Goal: Information Seeking & Learning: Learn about a topic

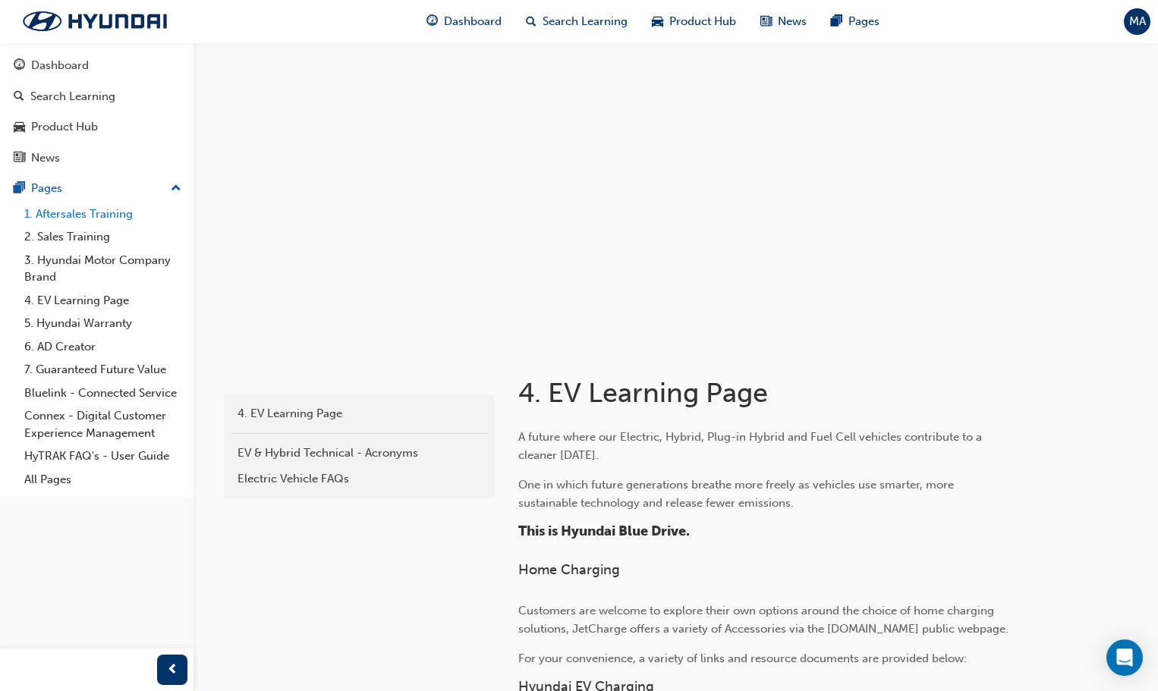
click at [84, 214] on link "1. Aftersales Training" at bounding box center [102, 215] width 169 height 24
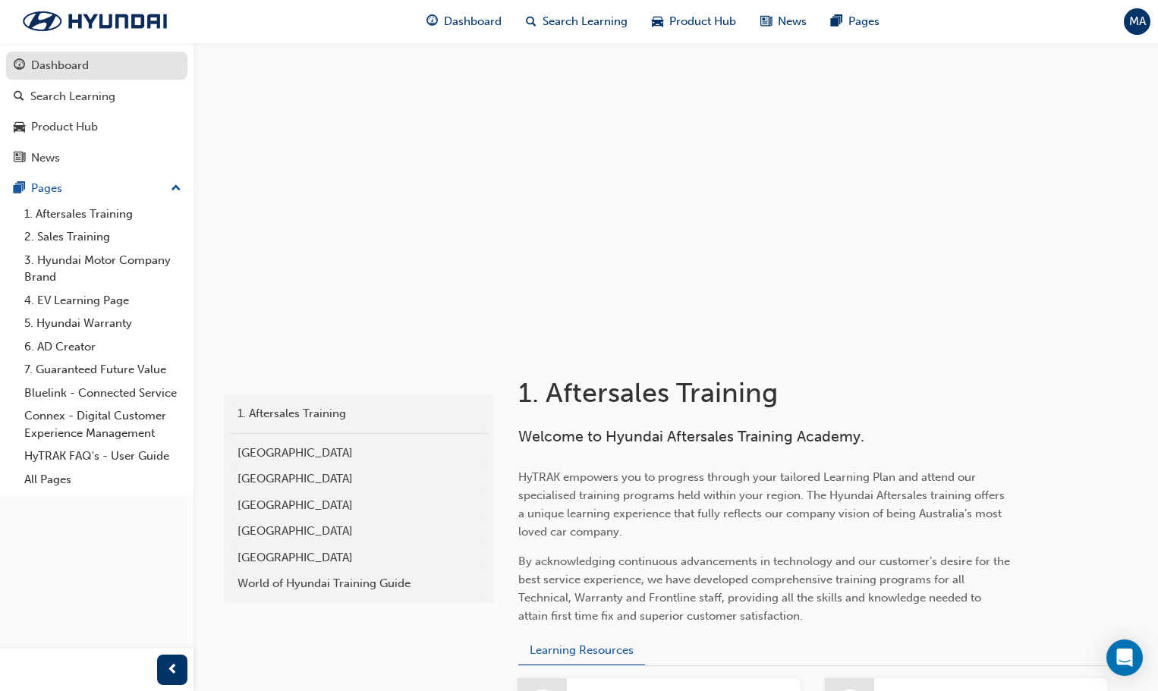
click at [44, 57] on div "Dashboard" at bounding box center [60, 65] width 58 height 17
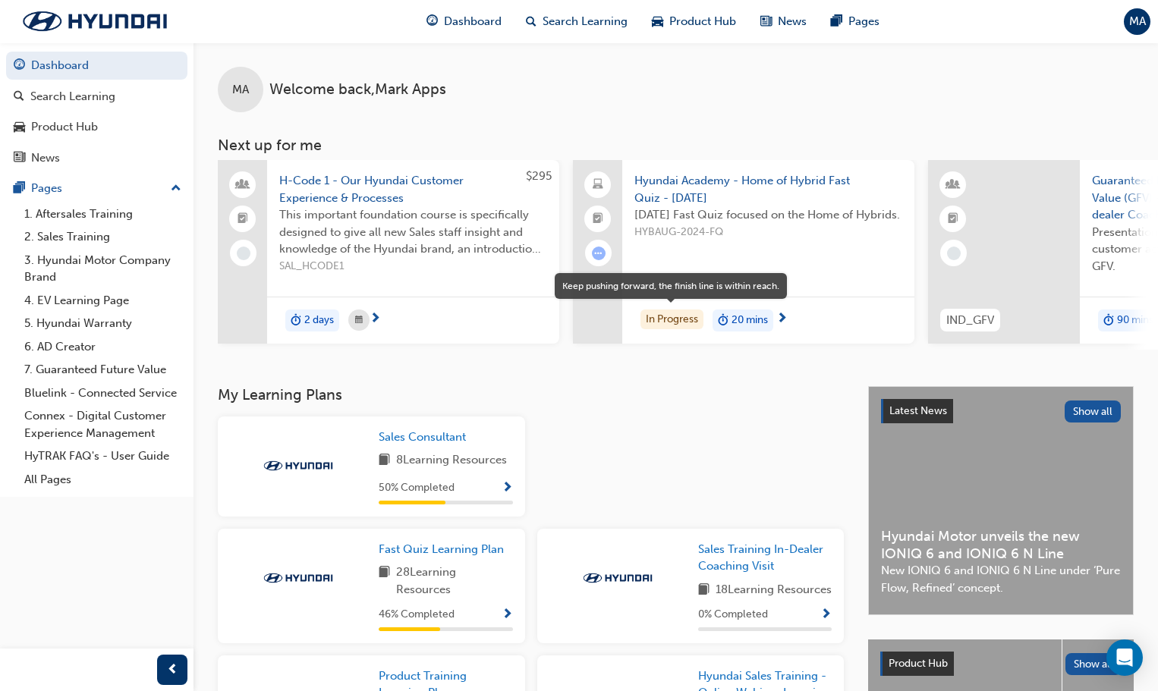
click at [683, 322] on div "In Progress" at bounding box center [671, 320] width 63 height 20
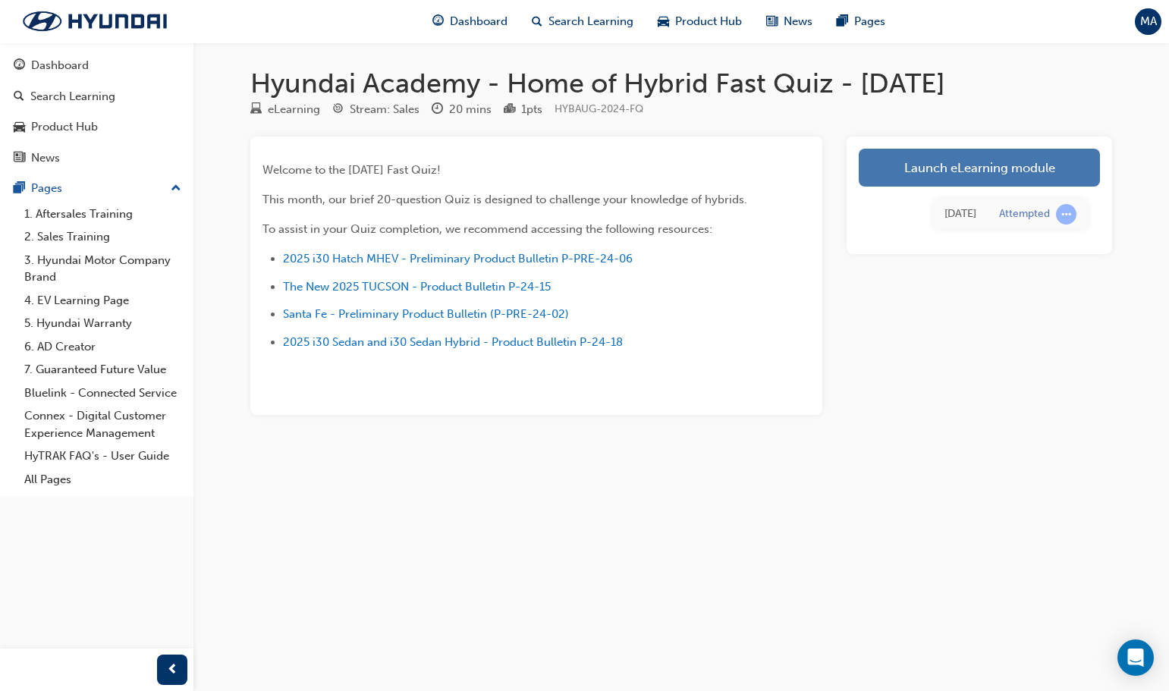
click at [982, 162] on link "Launch eLearning module" at bounding box center [979, 168] width 241 height 38
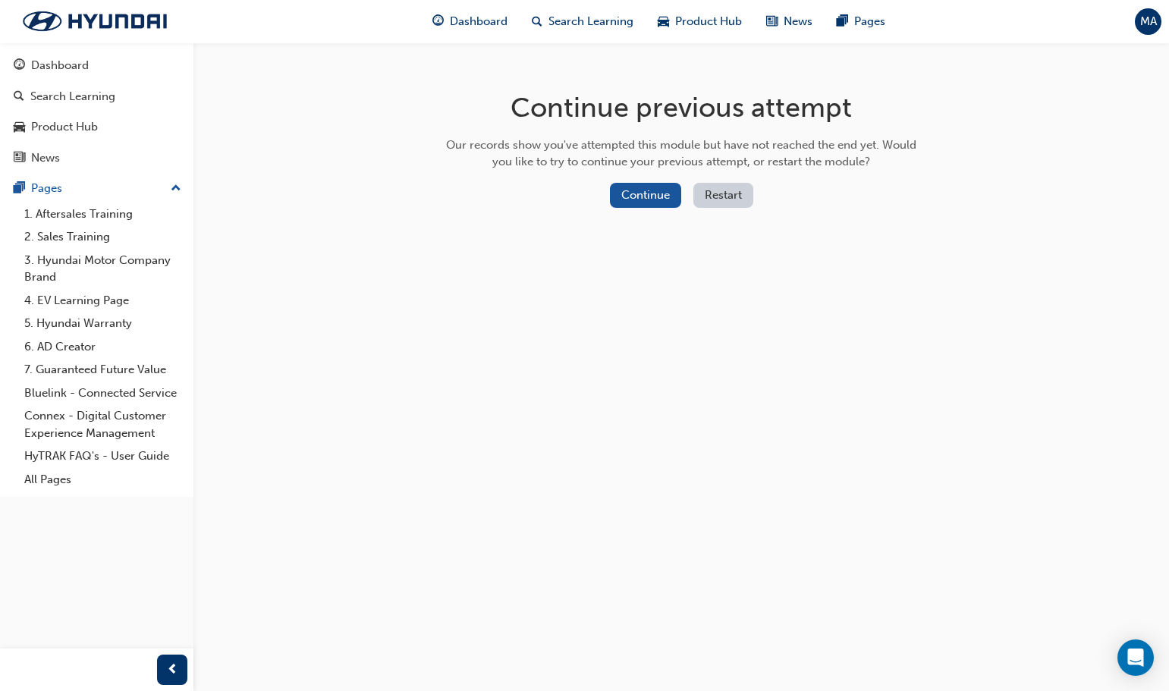
click at [709, 196] on button "Restart" at bounding box center [723, 195] width 60 height 25
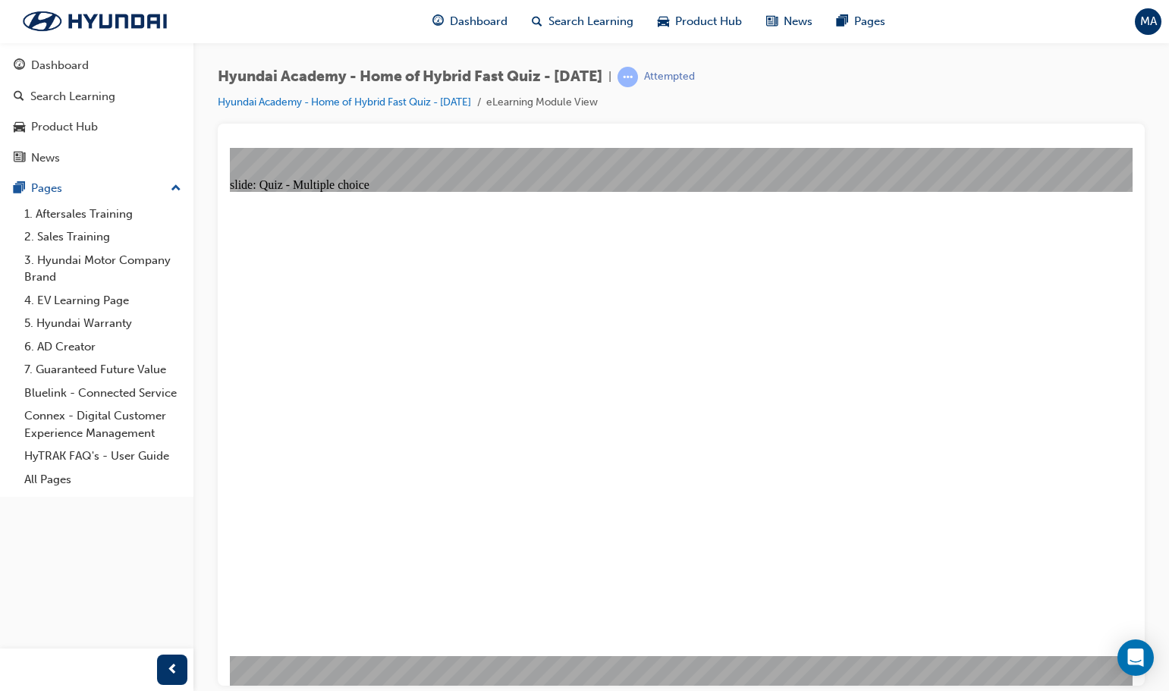
radio input "true"
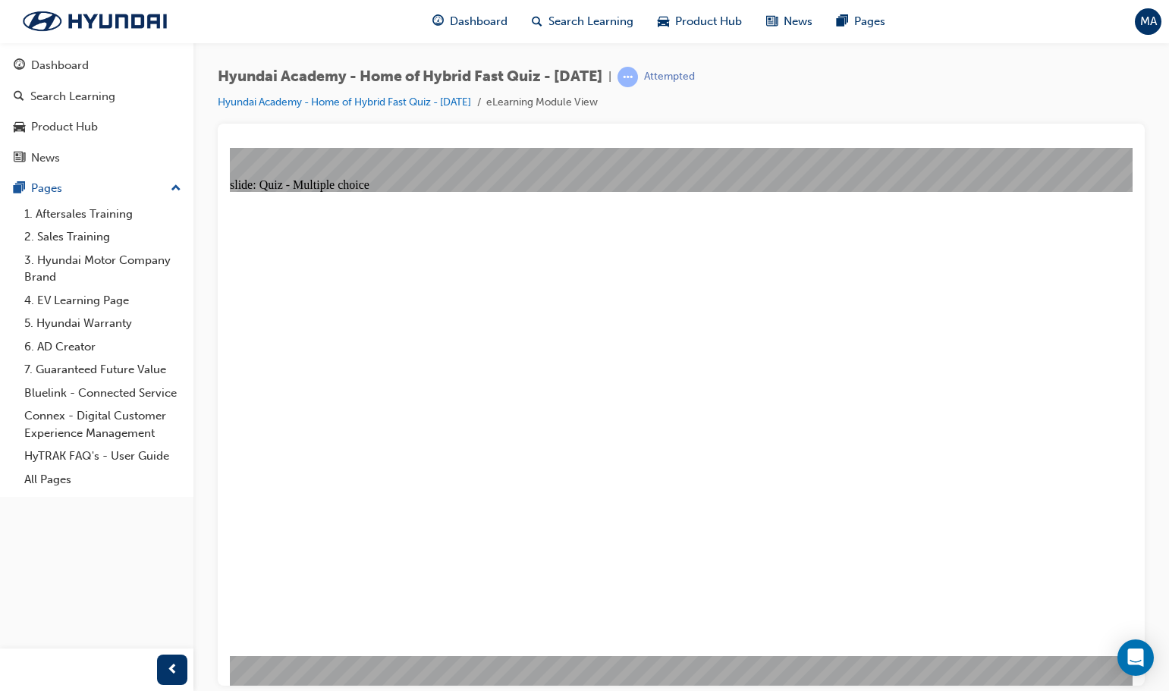
radio input "true"
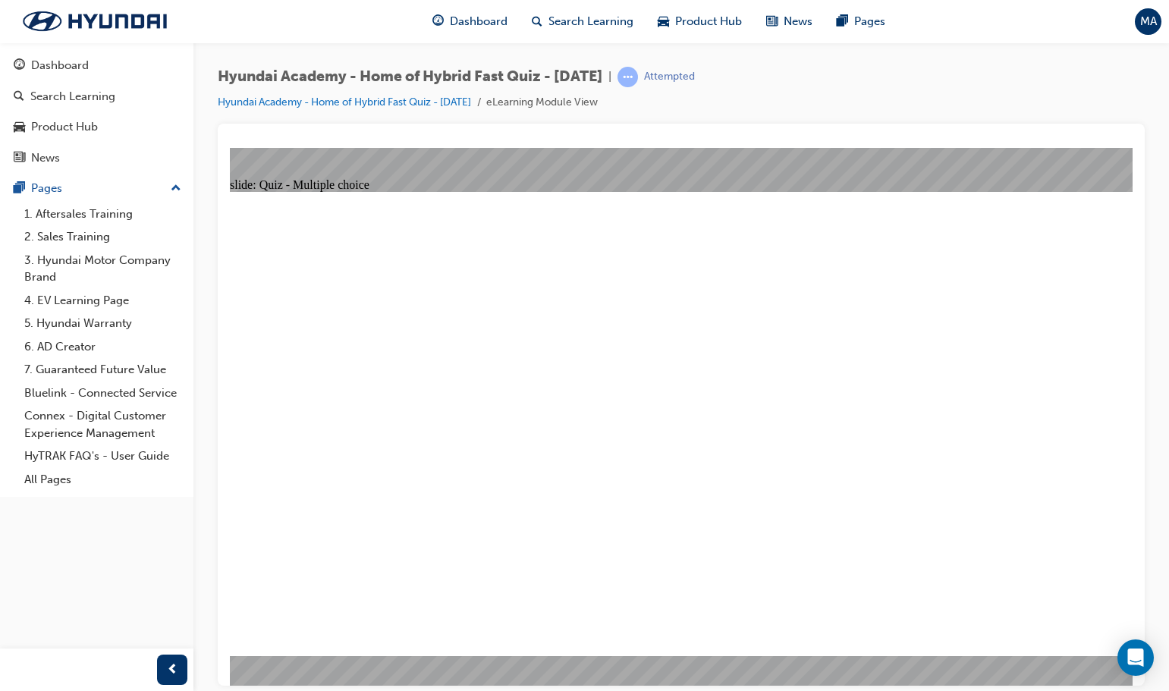
checkbox input "true"
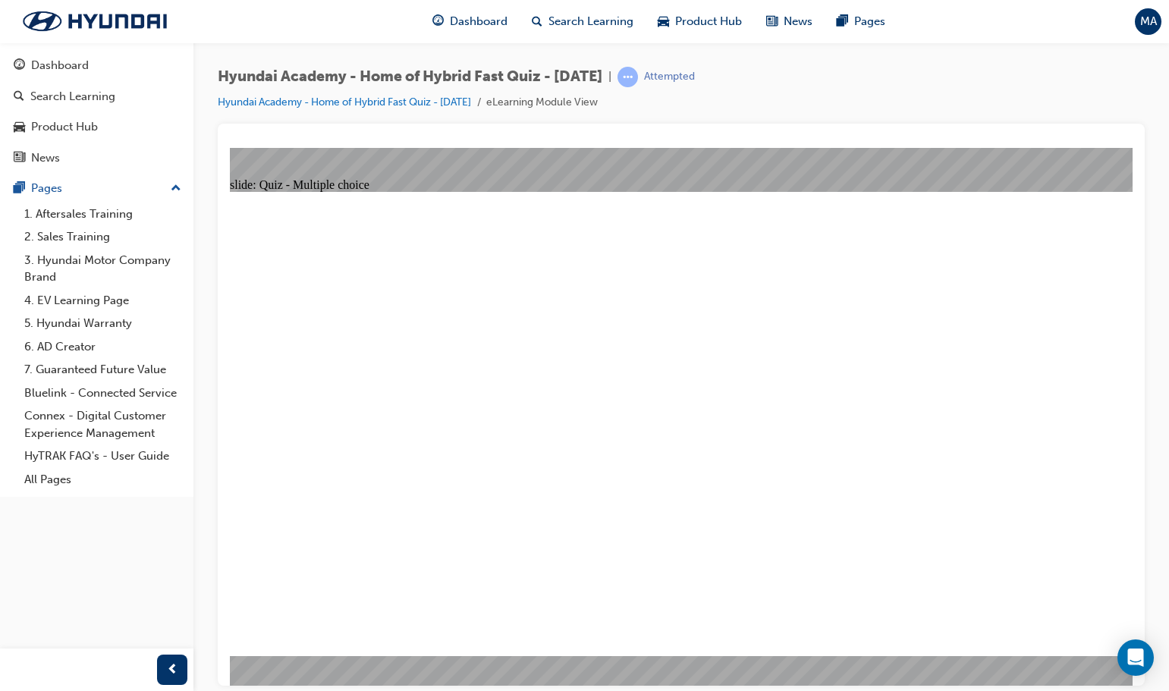
checkbox input "true"
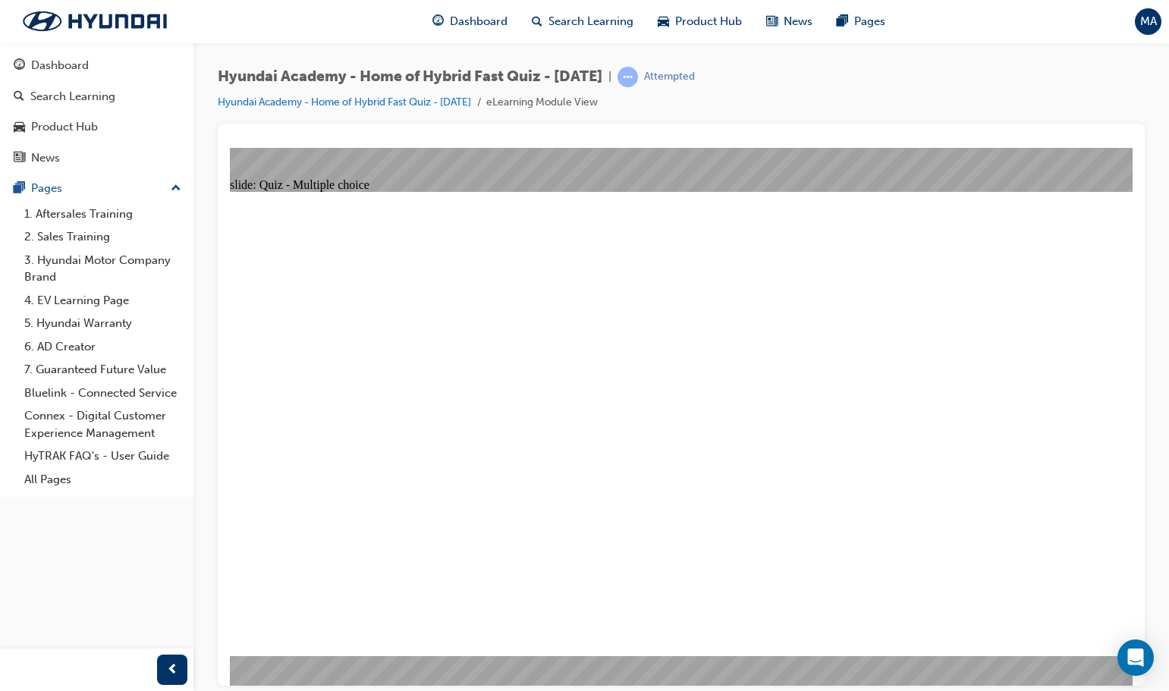
drag, startPoint x: 972, startPoint y: 254, endPoint x: 404, endPoint y: 251, distance: 567.5
radio input "true"
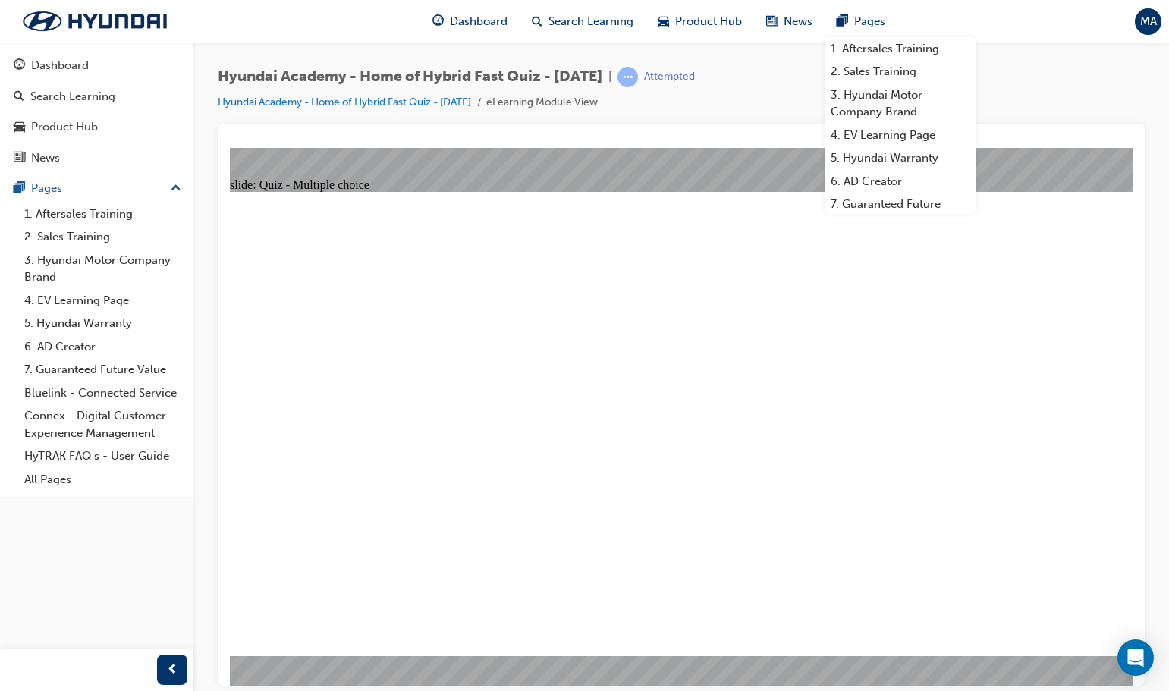
radio input "true"
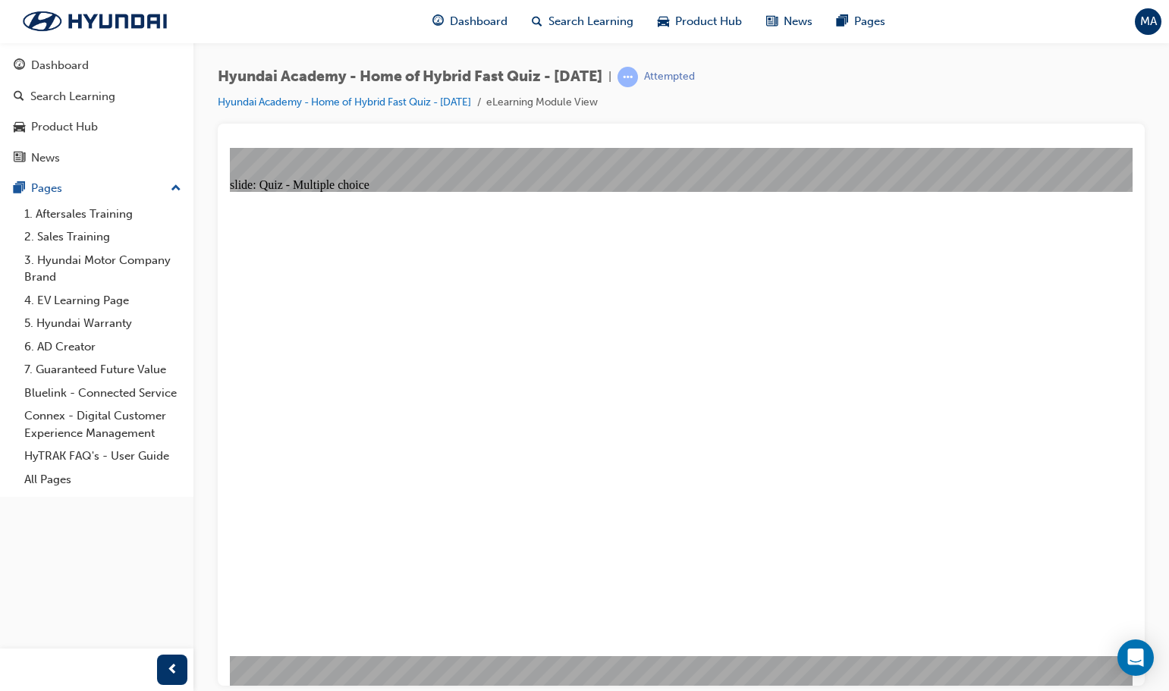
radio input "true"
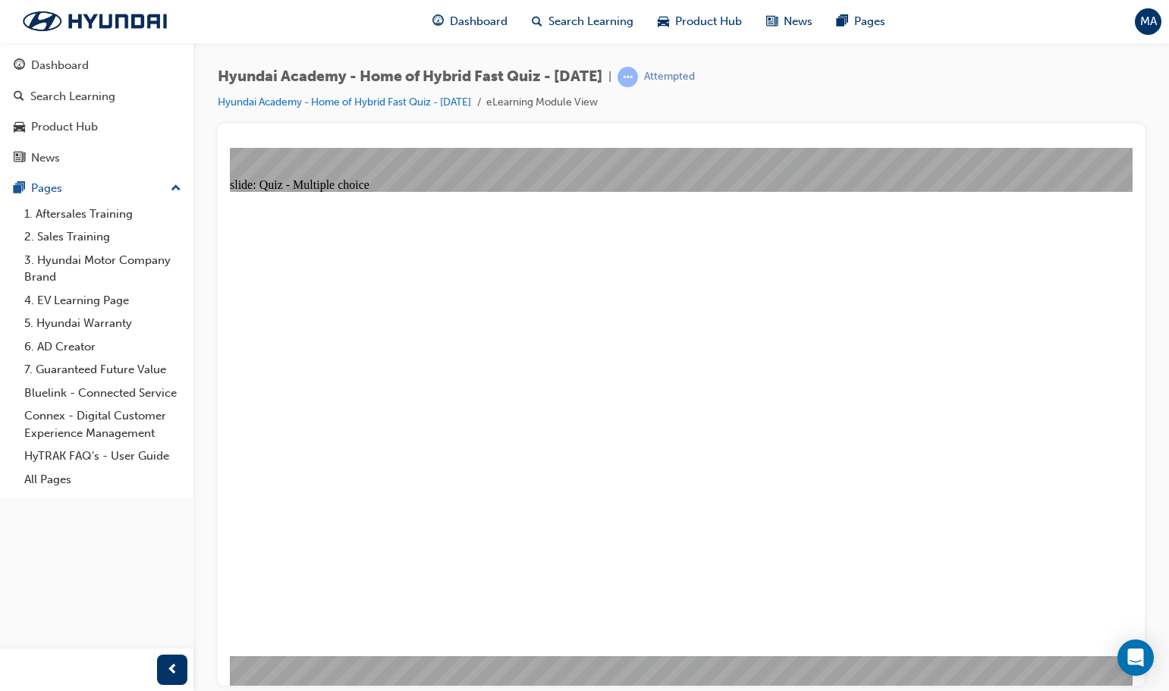
drag, startPoint x: 355, startPoint y: 253, endPoint x: 771, endPoint y: 259, distance: 415.8
click at [714, 18] on span "Product Hub" at bounding box center [708, 21] width 67 height 17
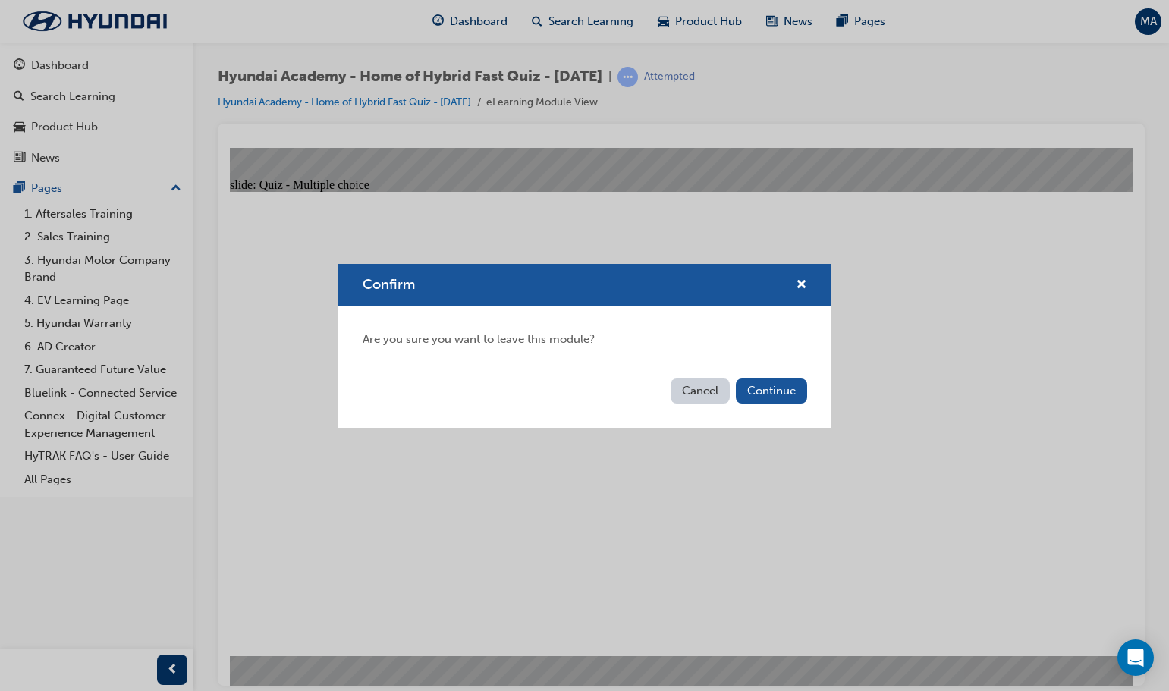
click at [707, 385] on button "Cancel" at bounding box center [700, 391] width 59 height 25
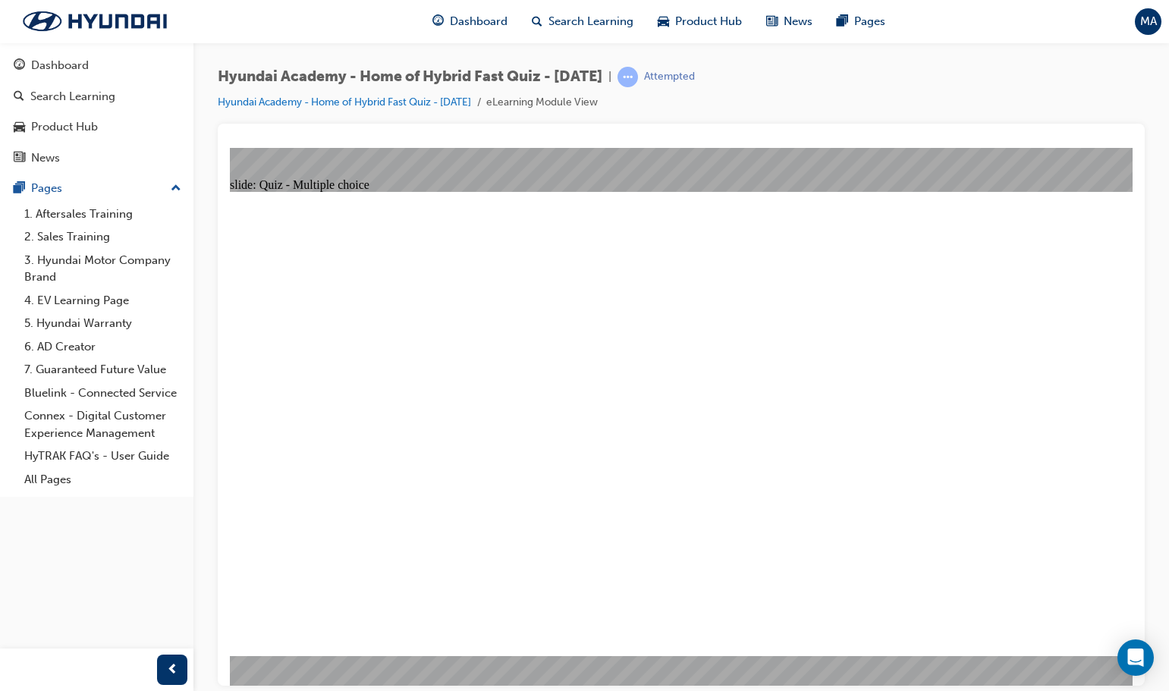
radio input "true"
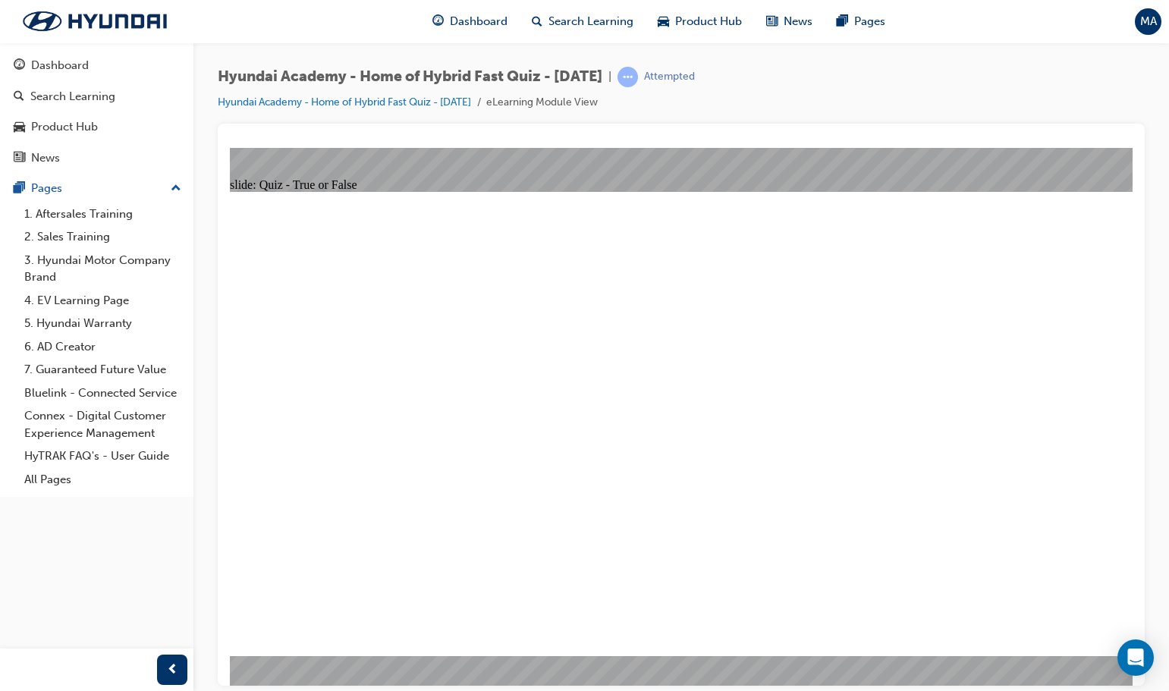
radio input "true"
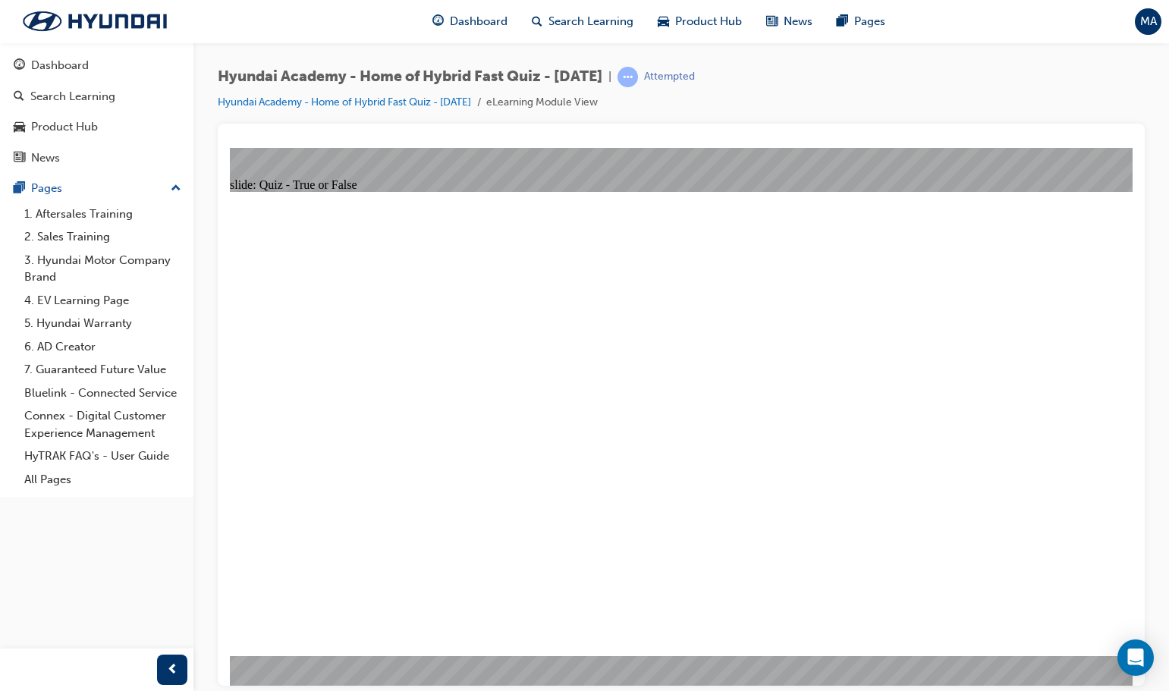
radio input "true"
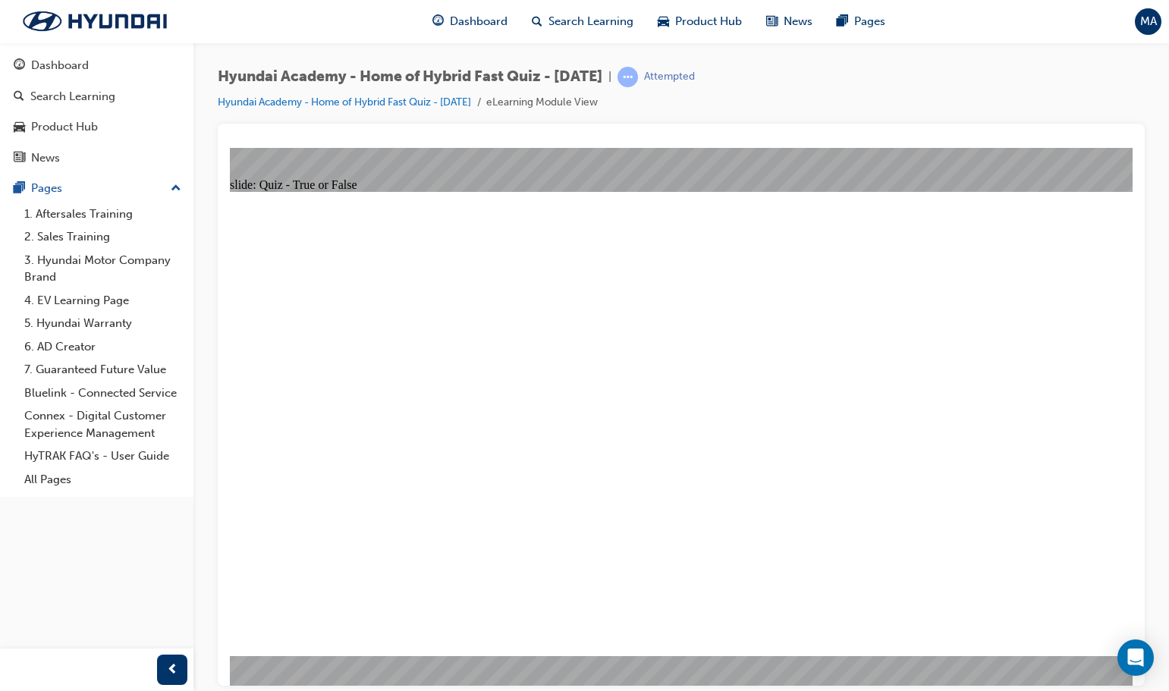
radio input "false"
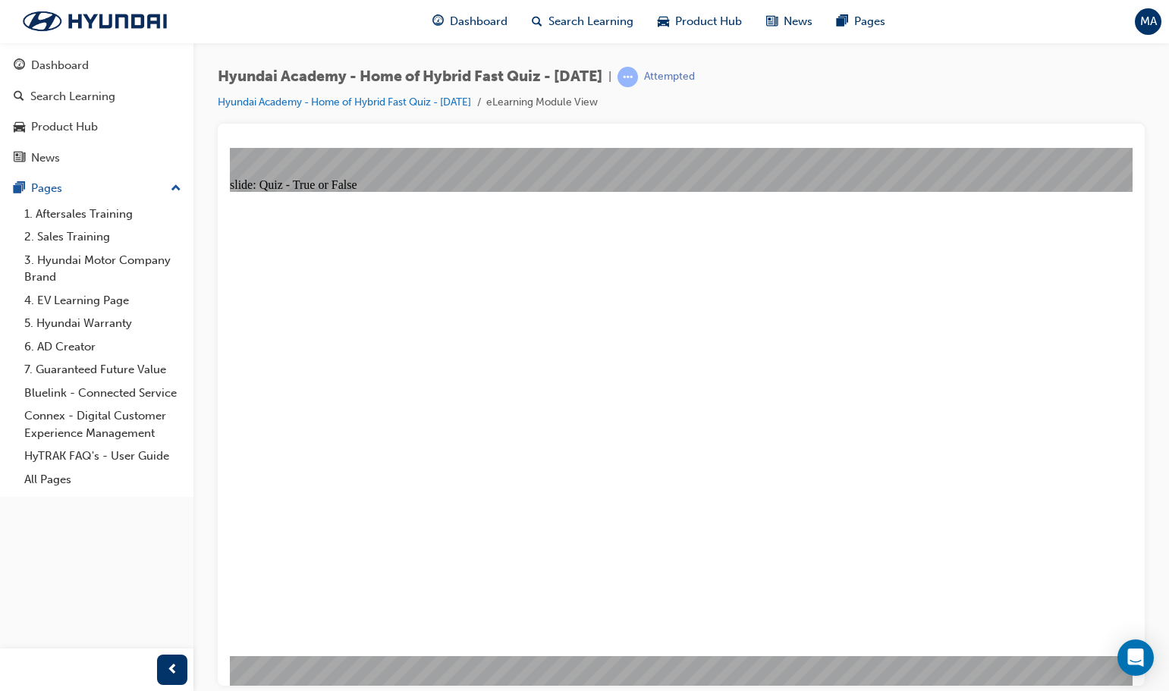
radio input "true"
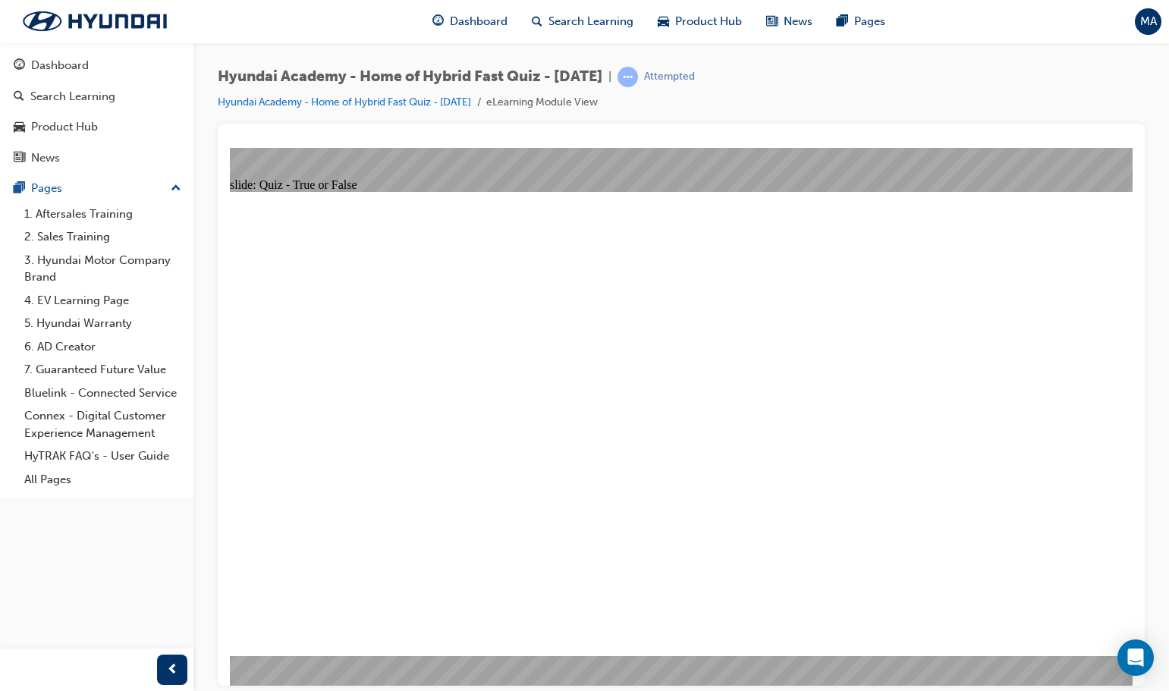
radio input "false"
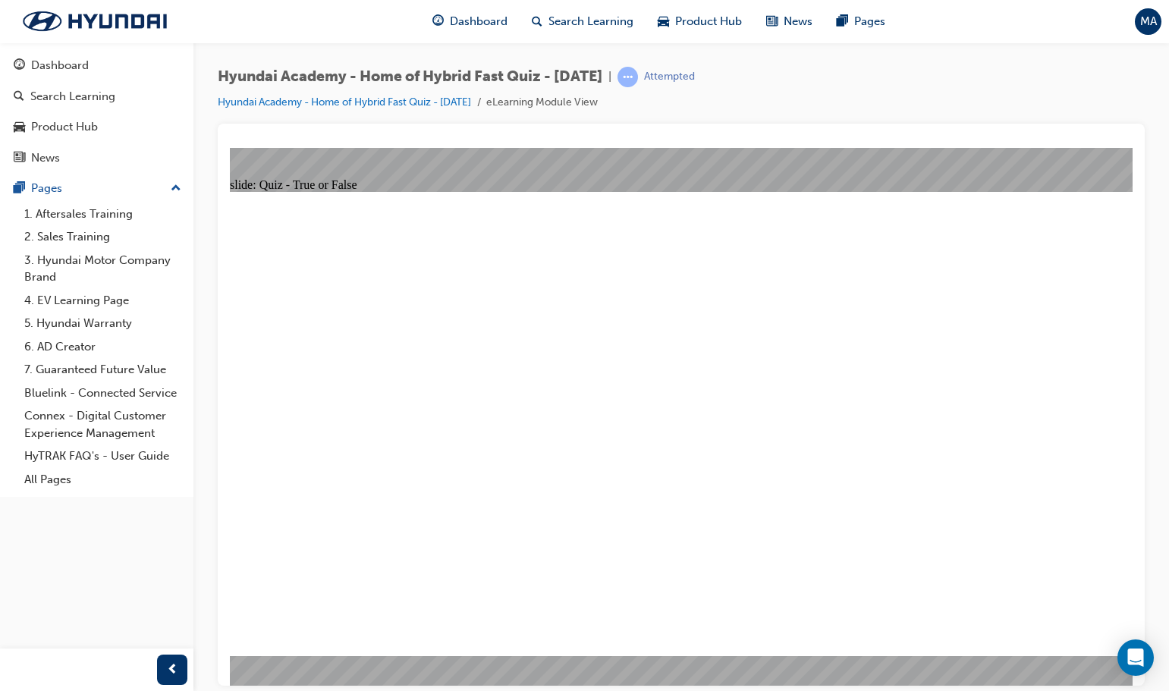
radio input "true"
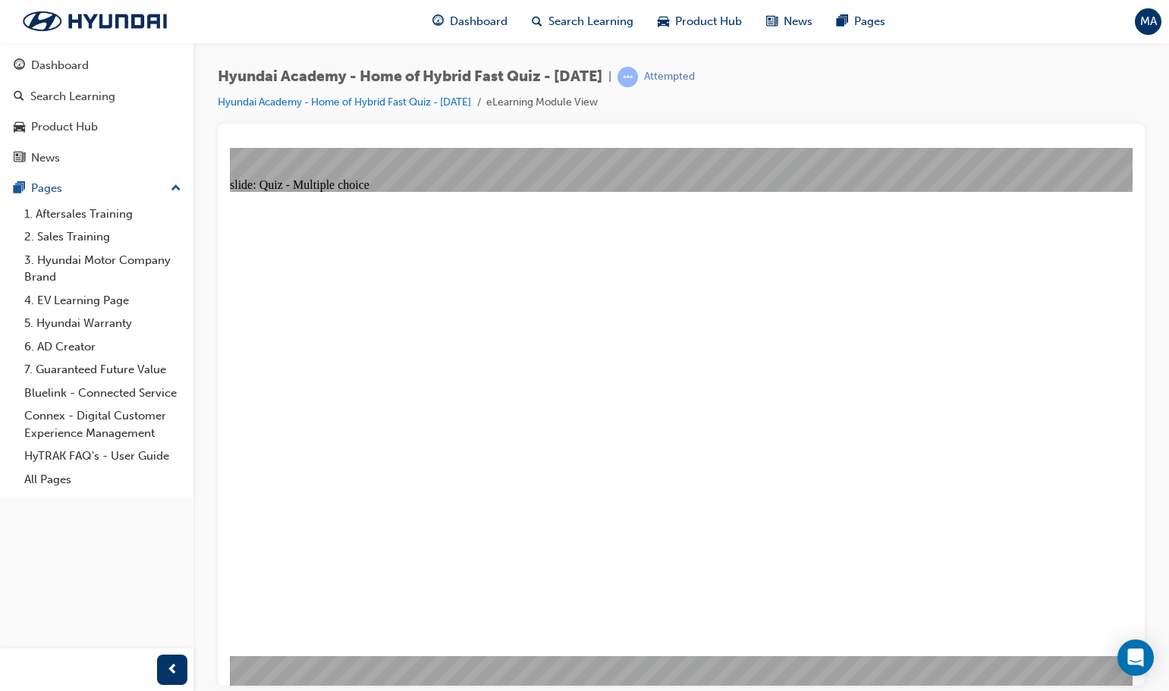
radio input "false"
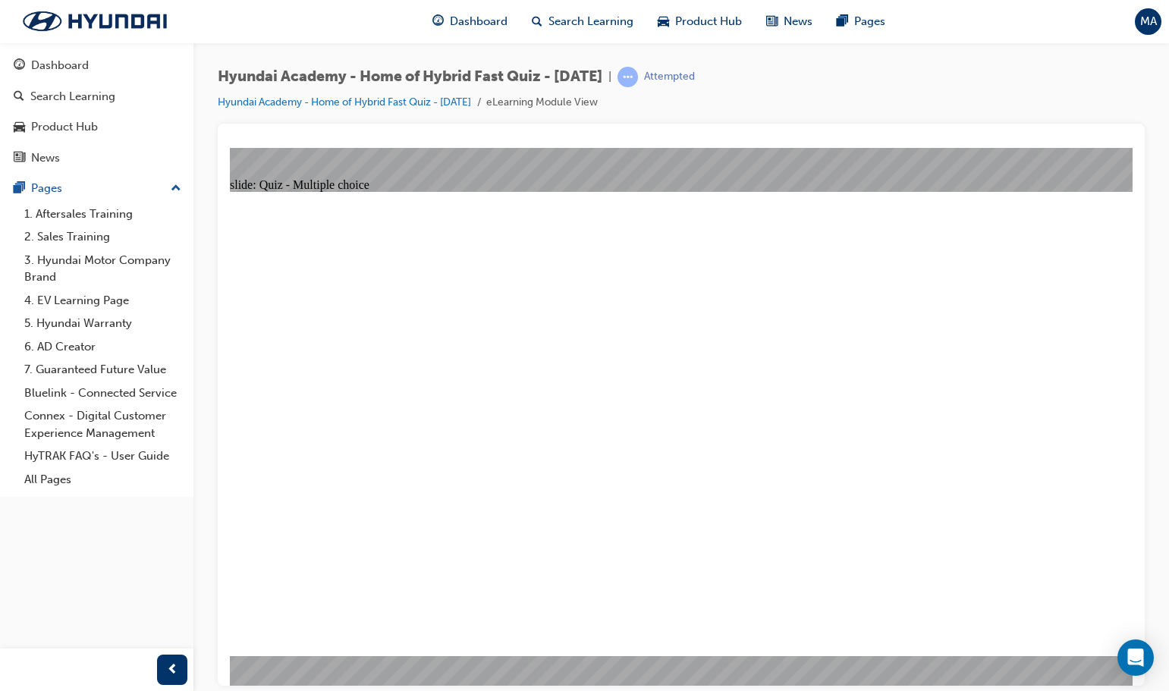
radio input "true"
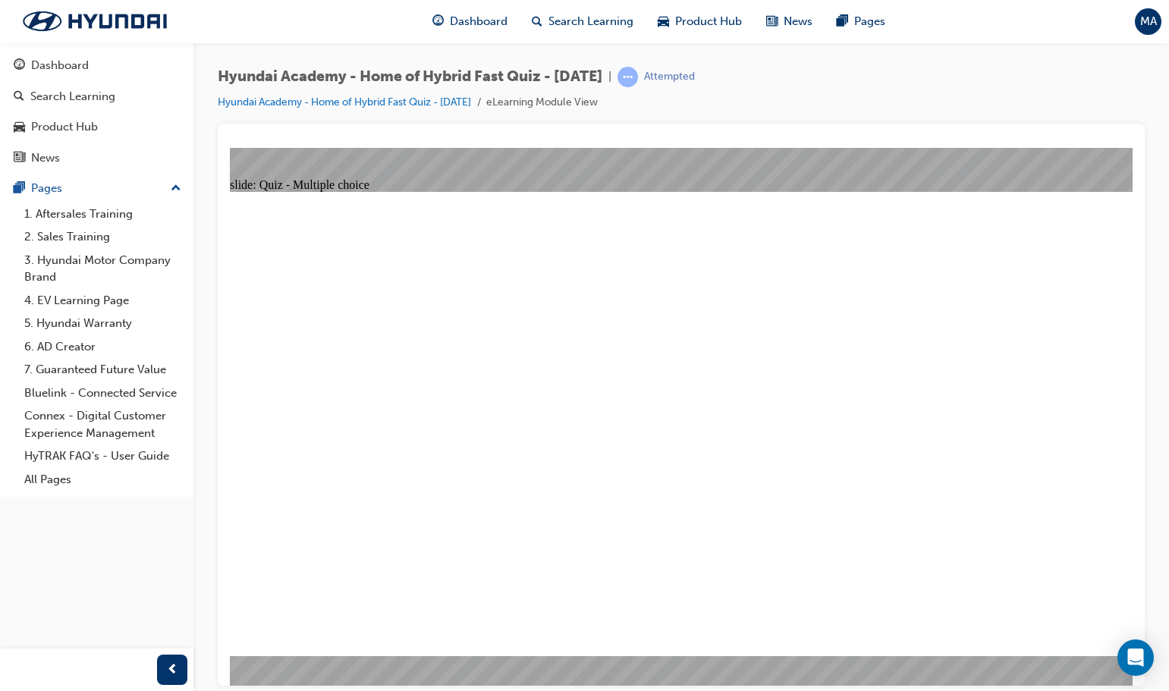
radio input "true"
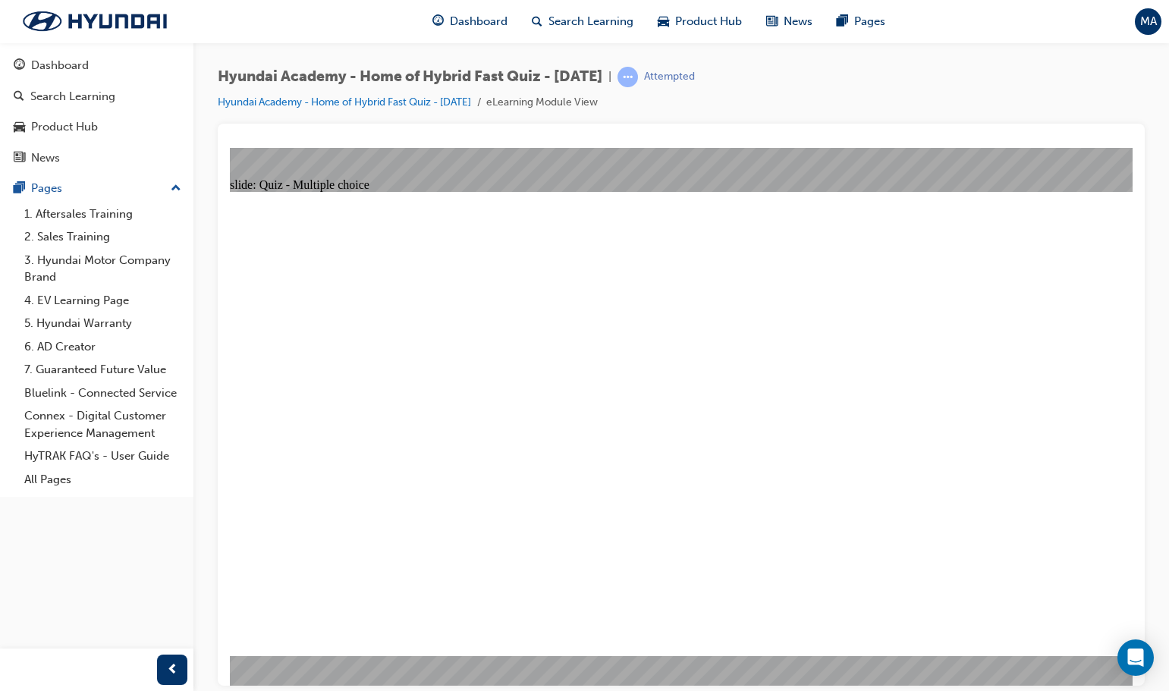
radio input "true"
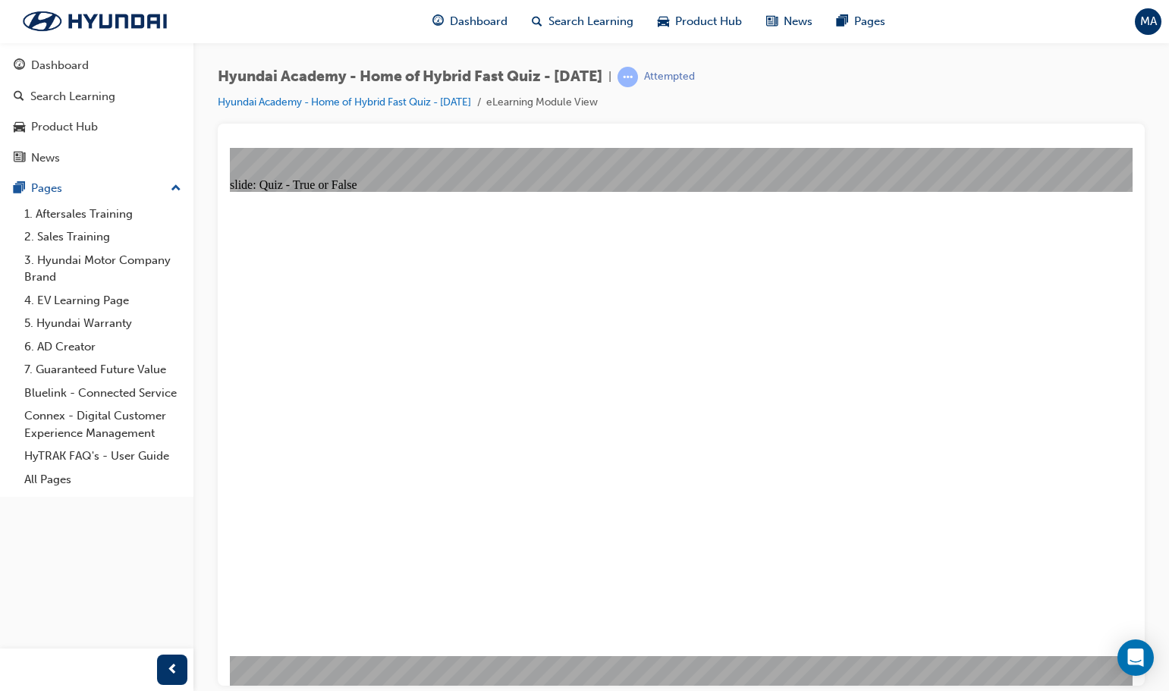
radio input "true"
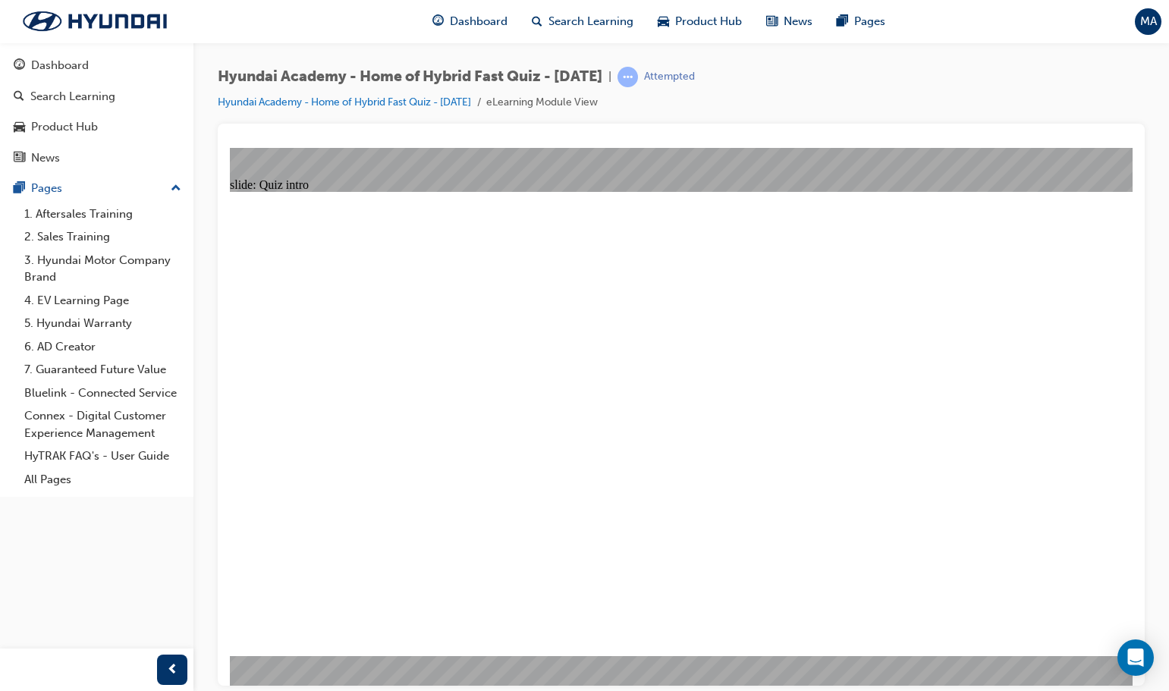
radio input "true"
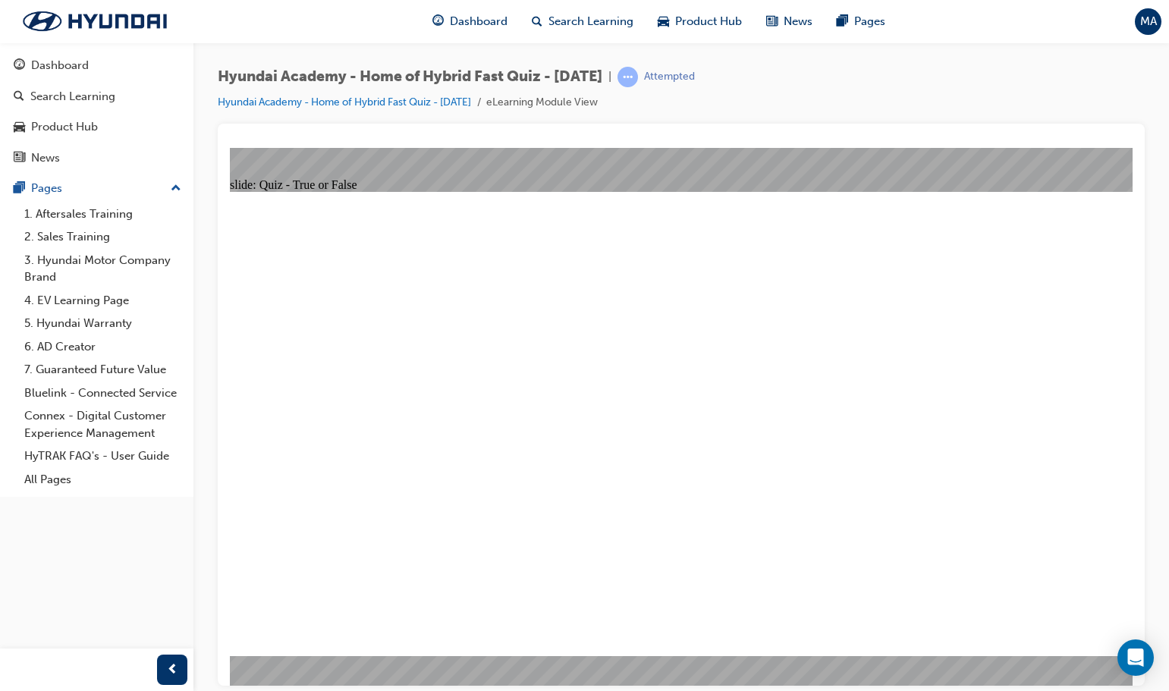
radio input "true"
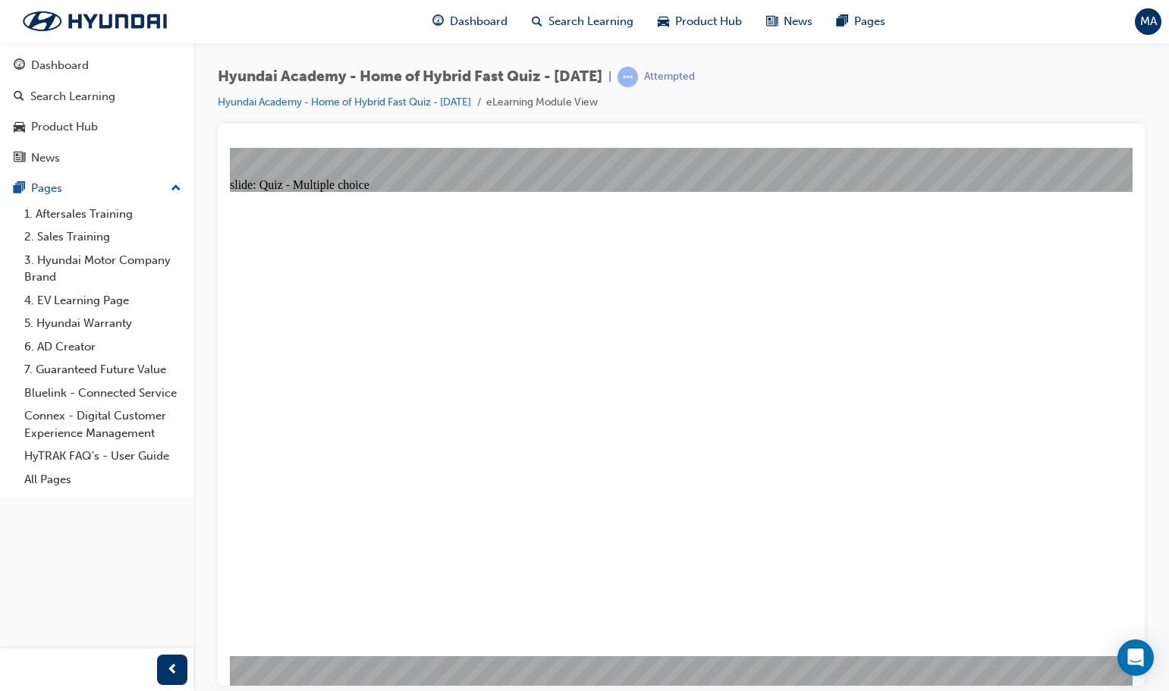
radio input "false"
radio input "true"
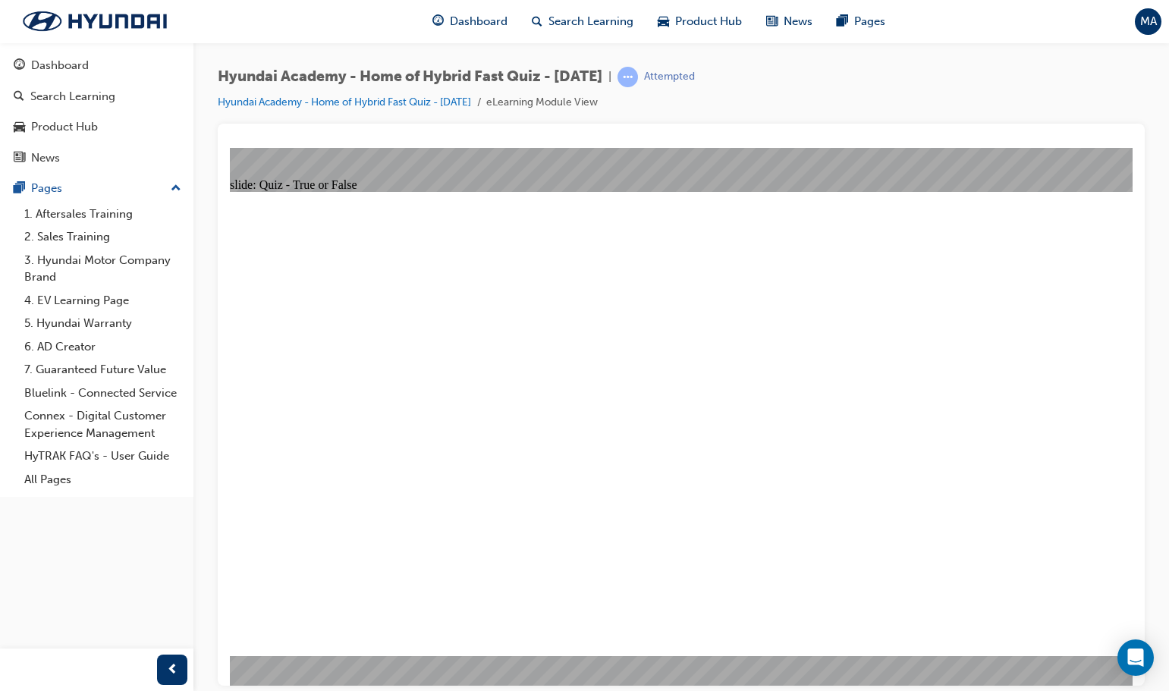
radio input "true"
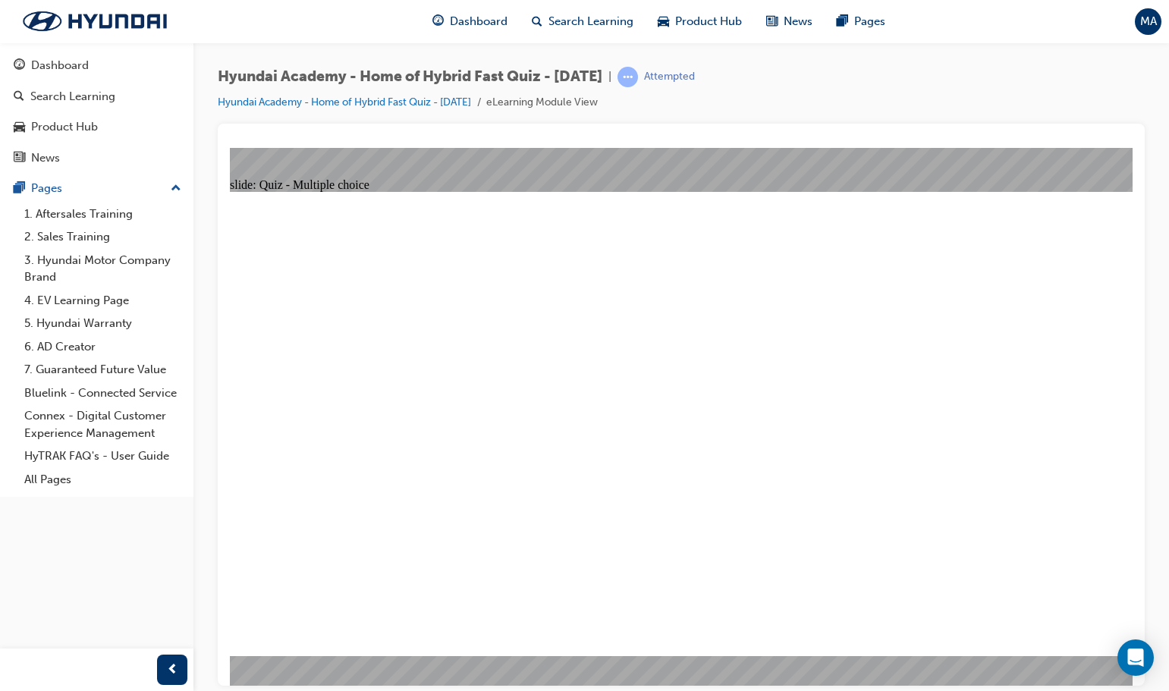
radio input "true"
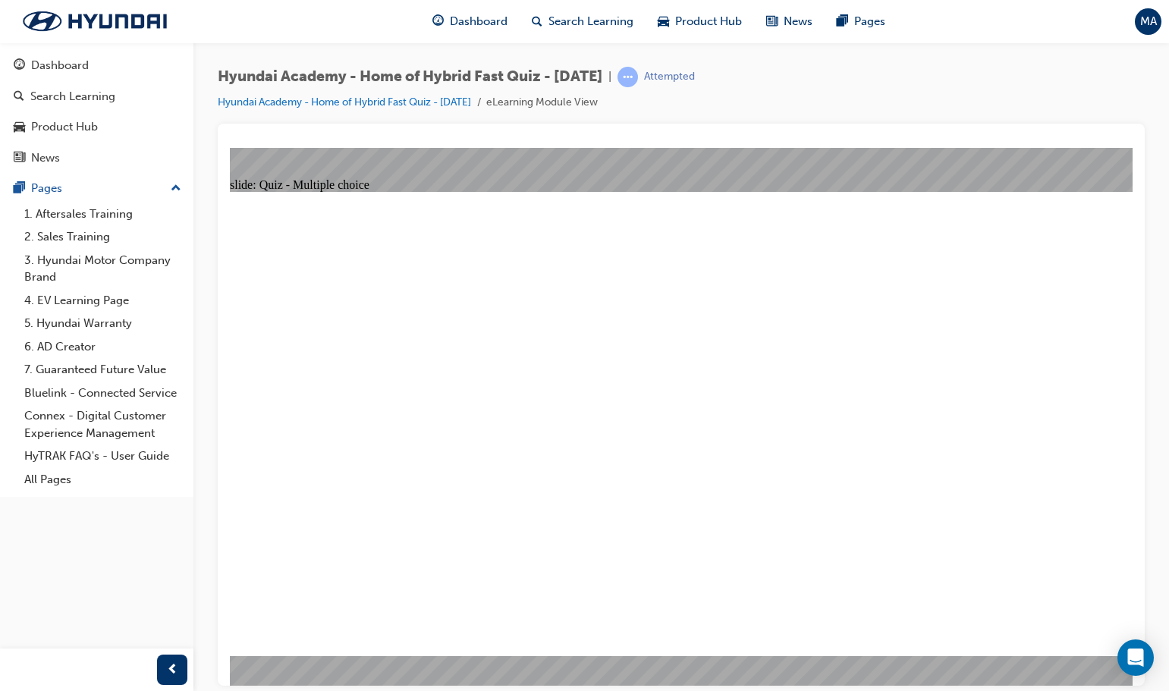
radio input "true"
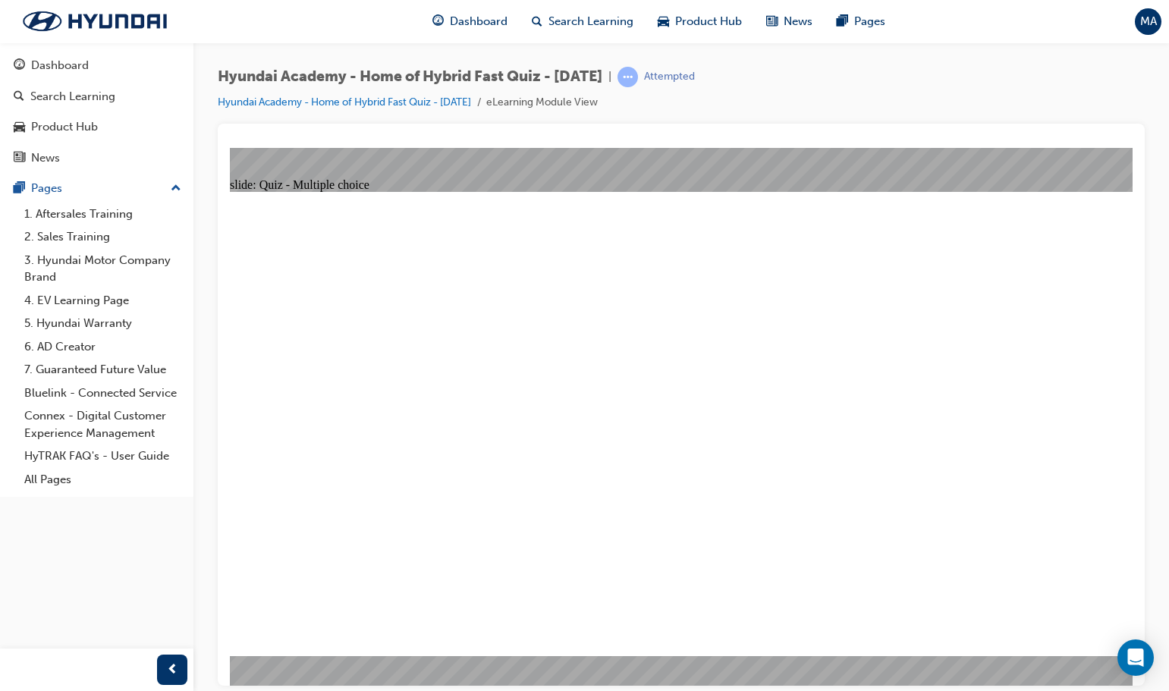
radio input "true"
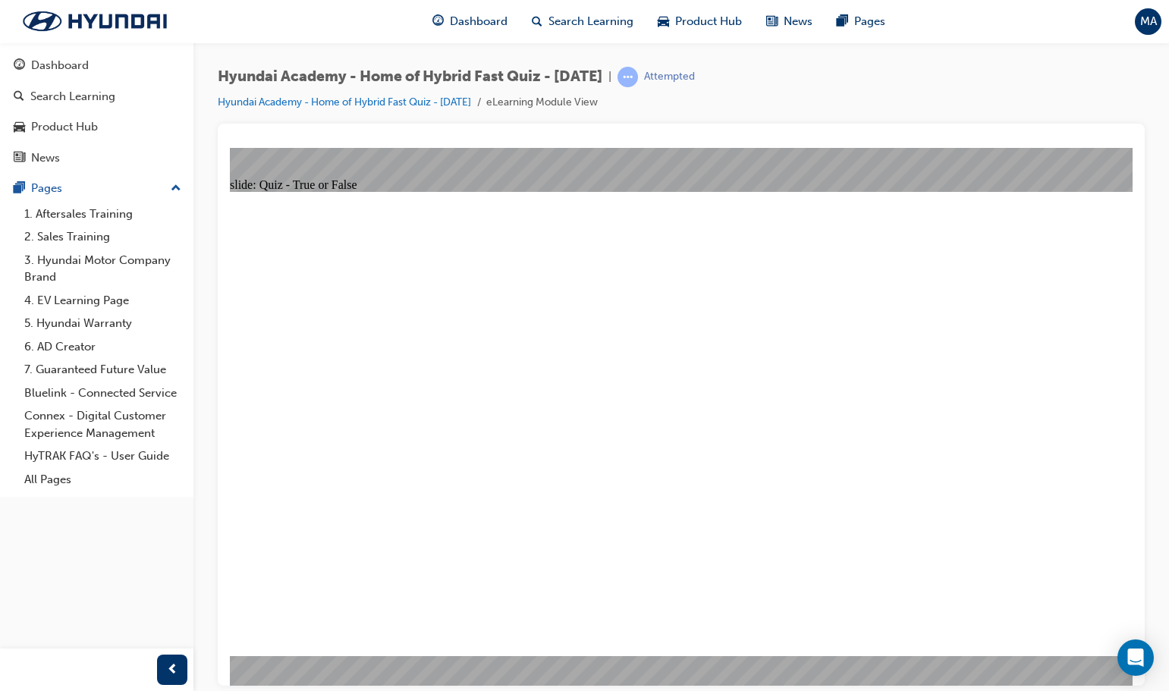
radio input "true"
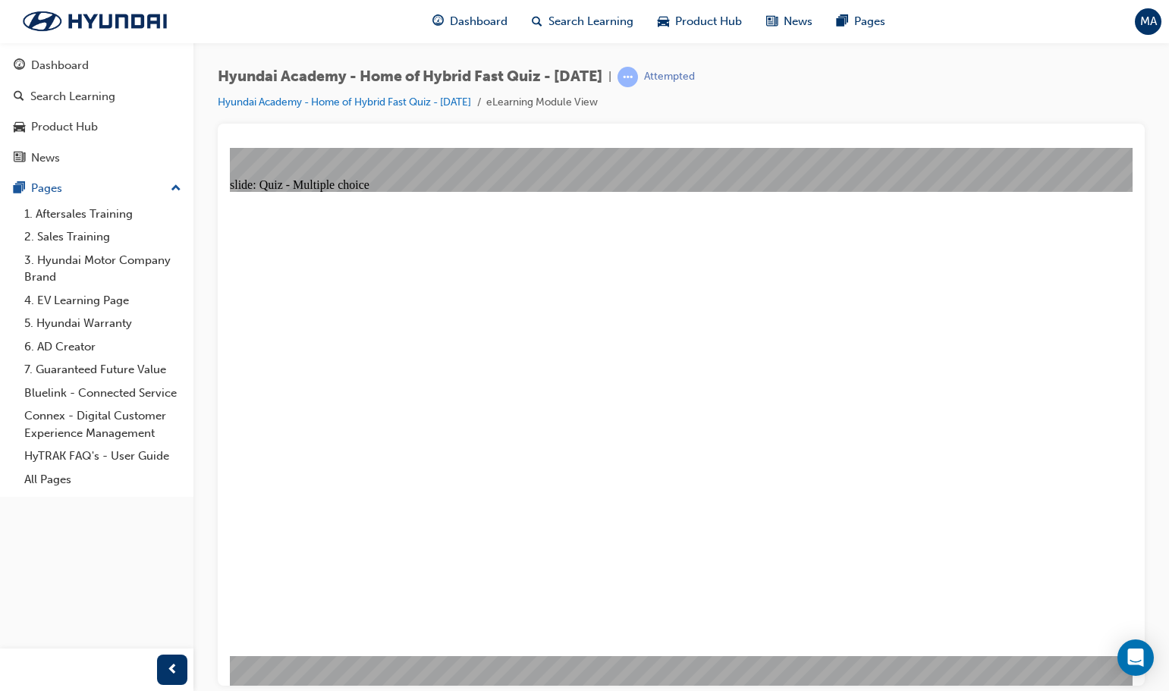
radio input "true"
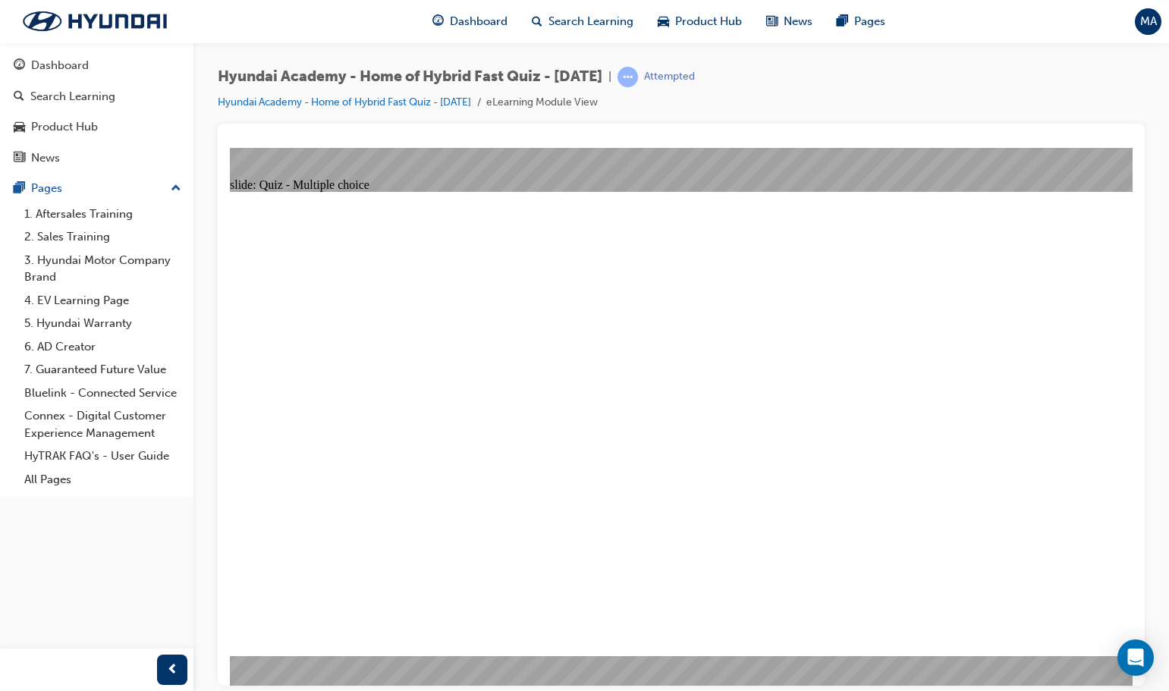
radio input "true"
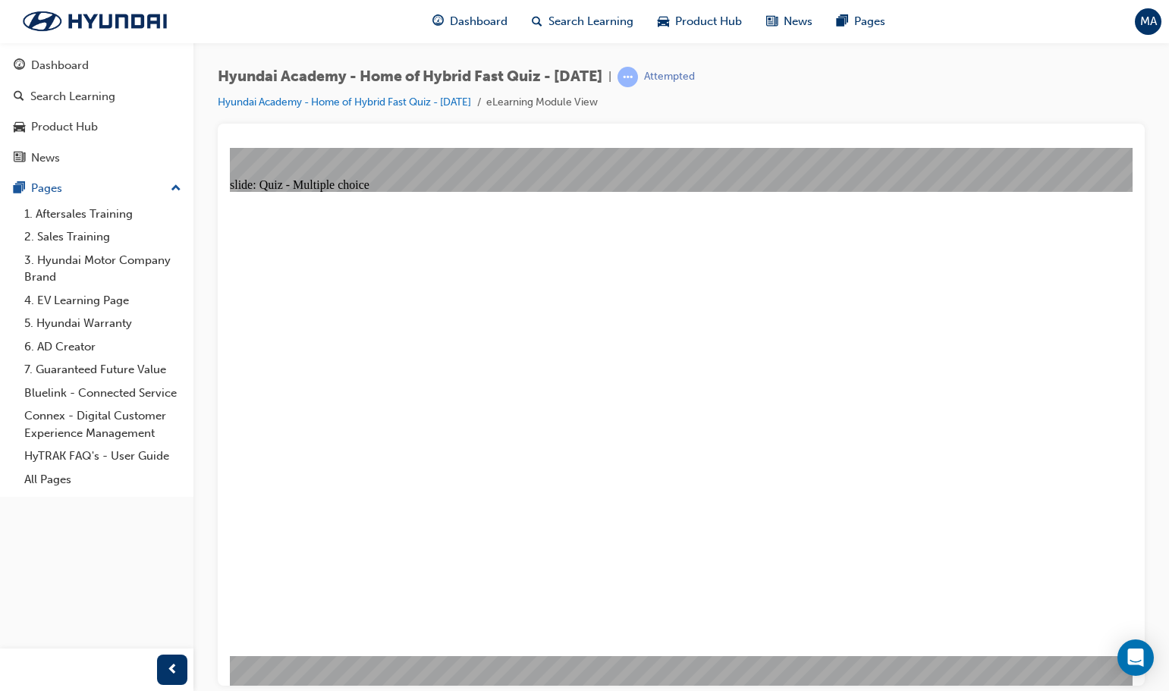
radio input "true"
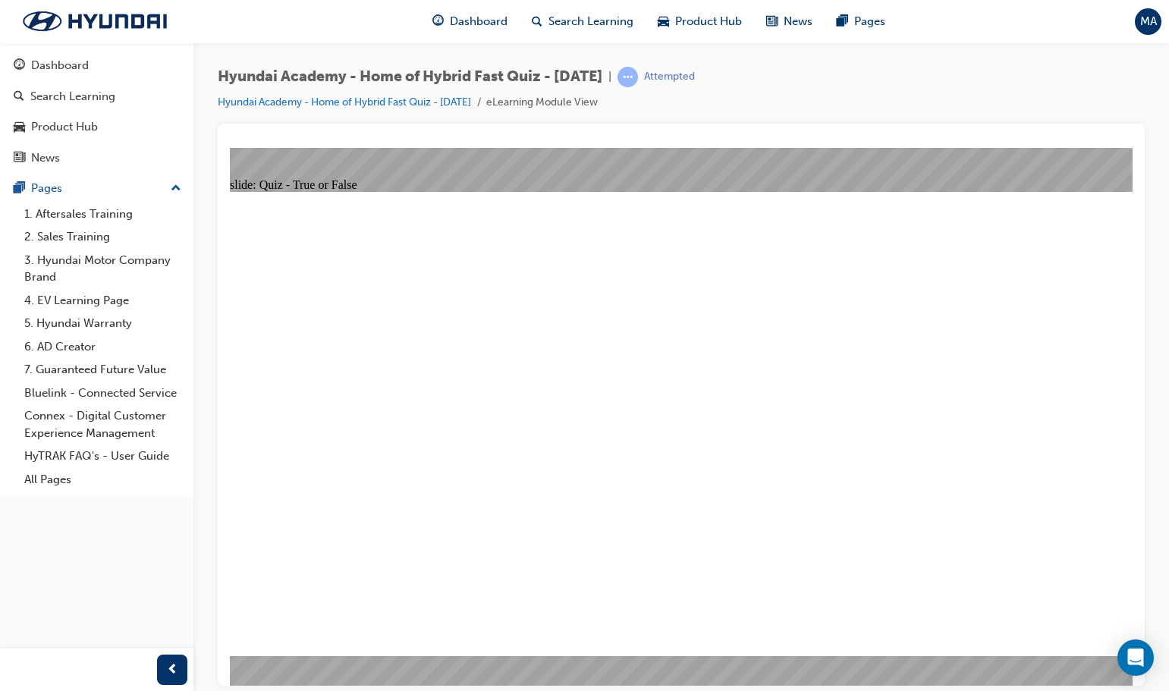
radio input "false"
radio input "true"
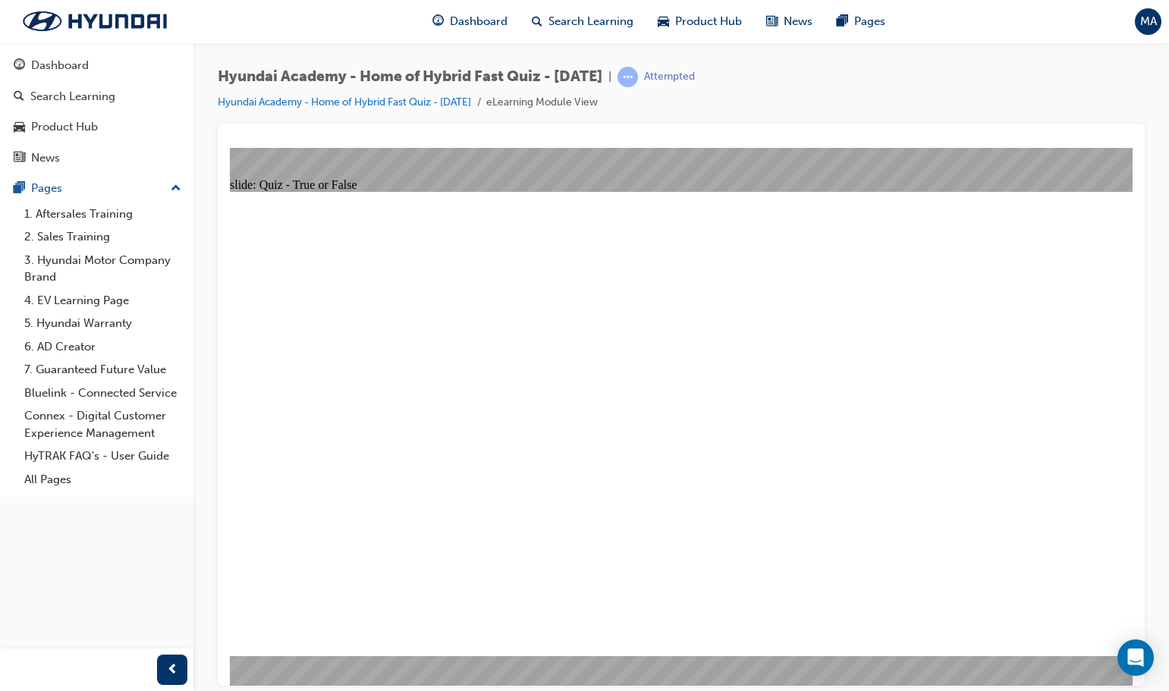
radio input "true"
checkbox input "true"
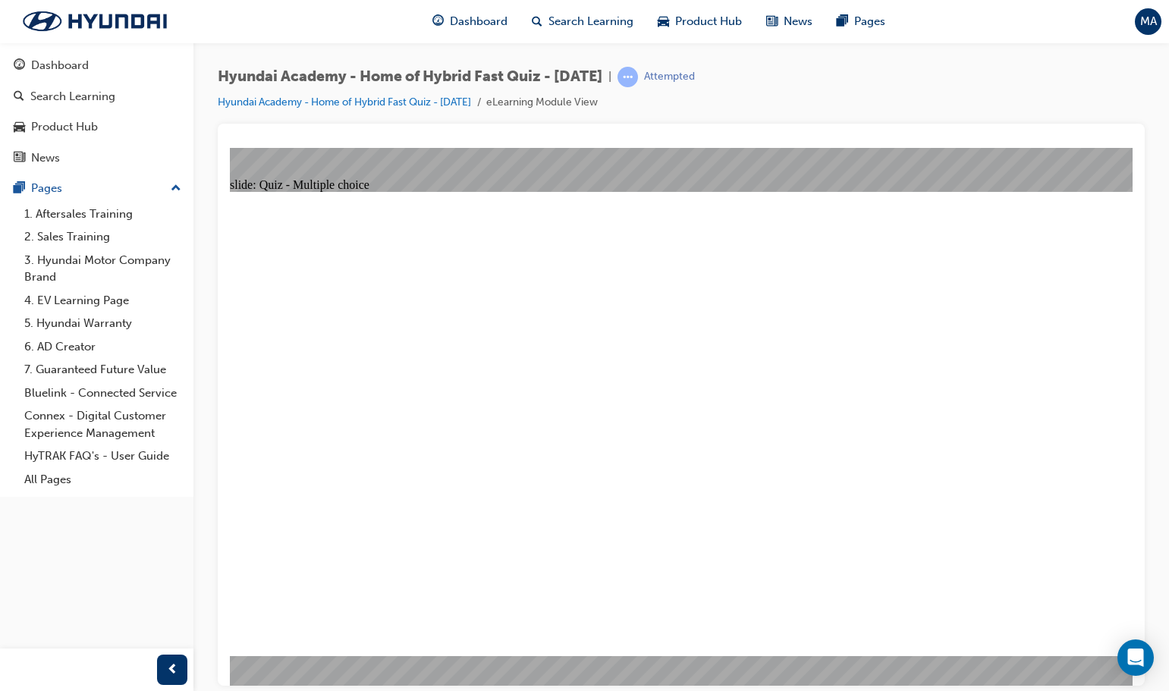
checkbox input "true"
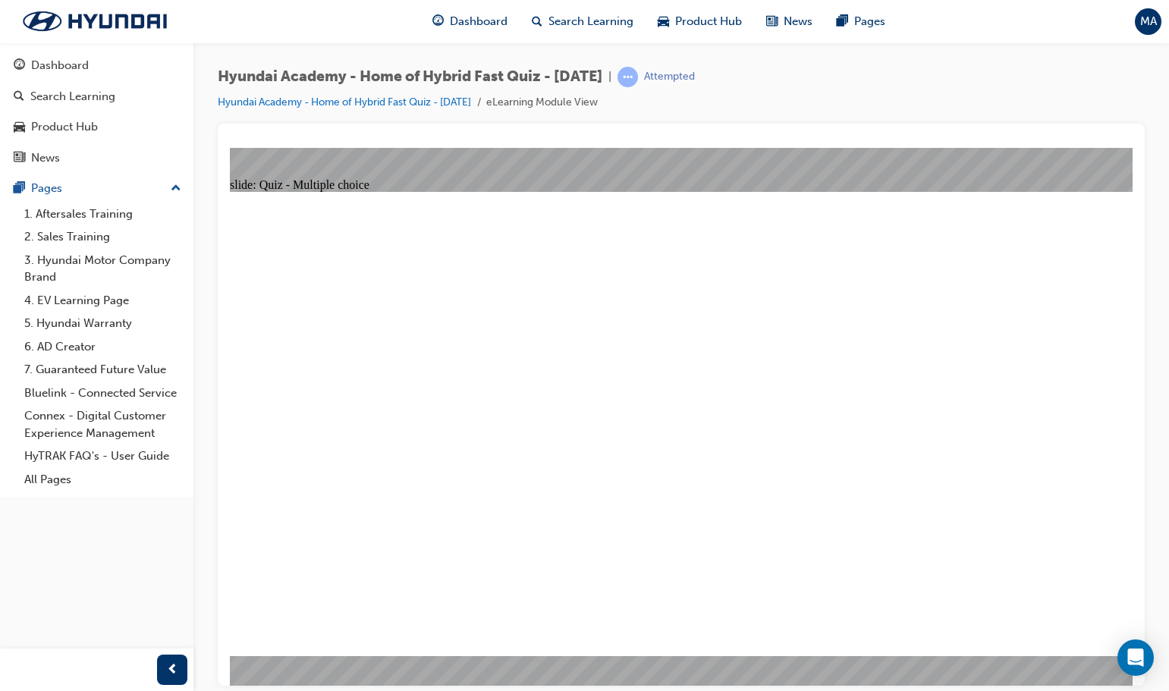
radio input "true"
drag, startPoint x: 508, startPoint y: 501, endPoint x: 506, endPoint y: 489, distance: 12.3
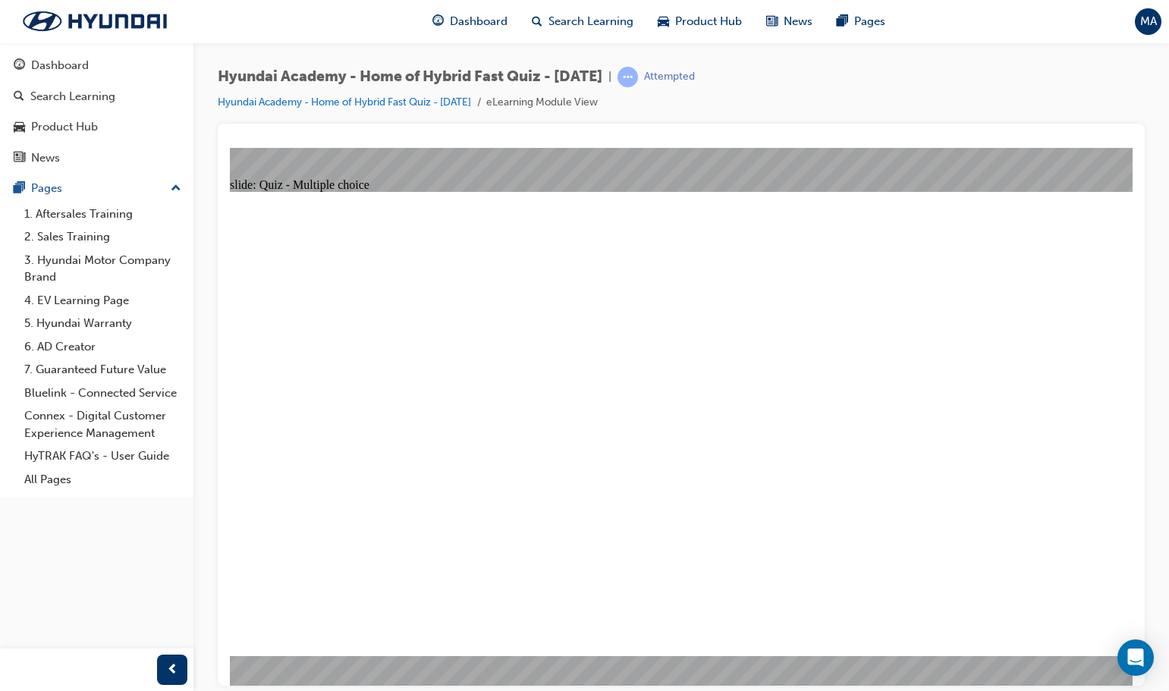
radio input "true"
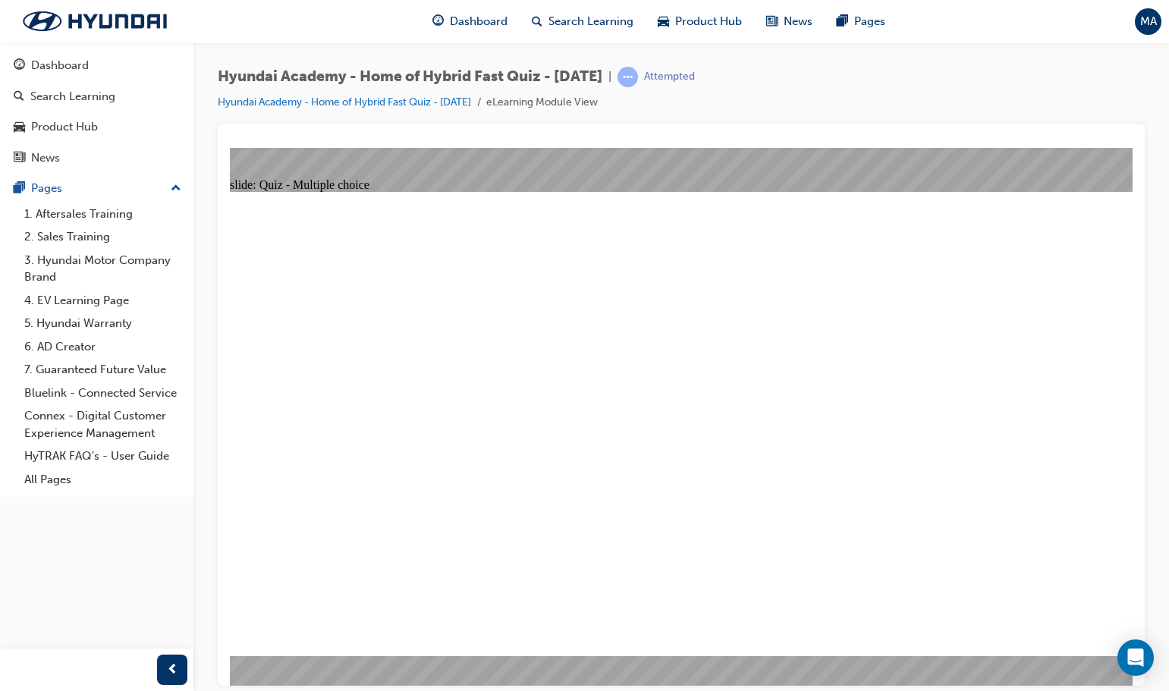
radio input "true"
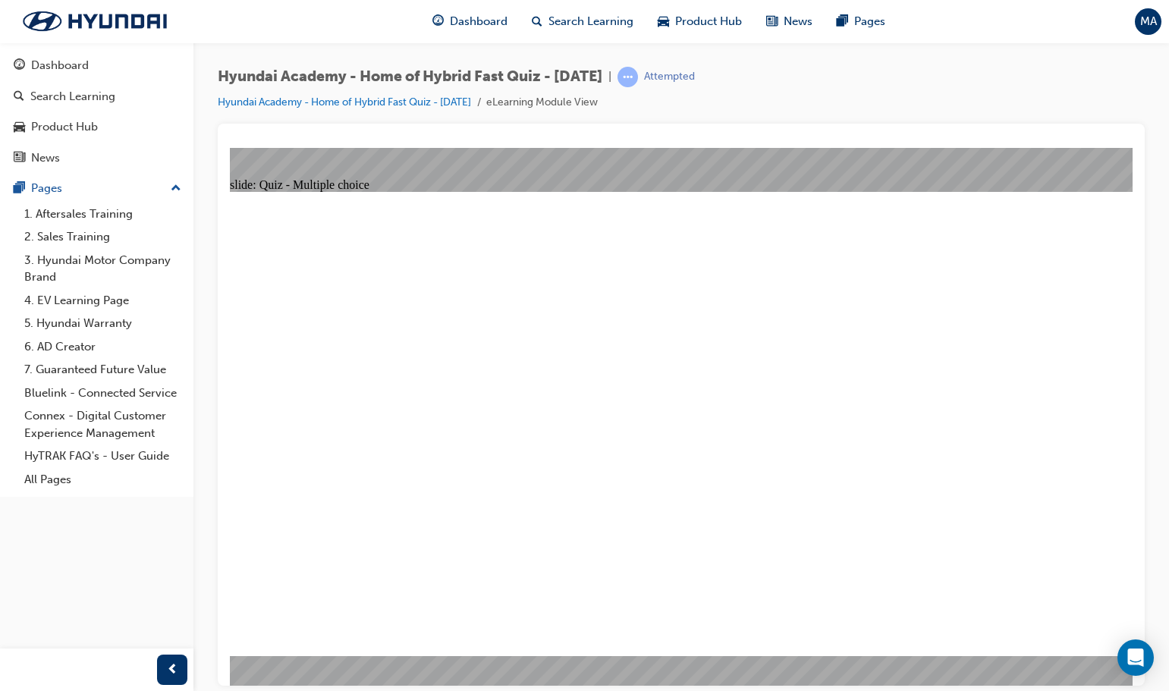
radio input "true"
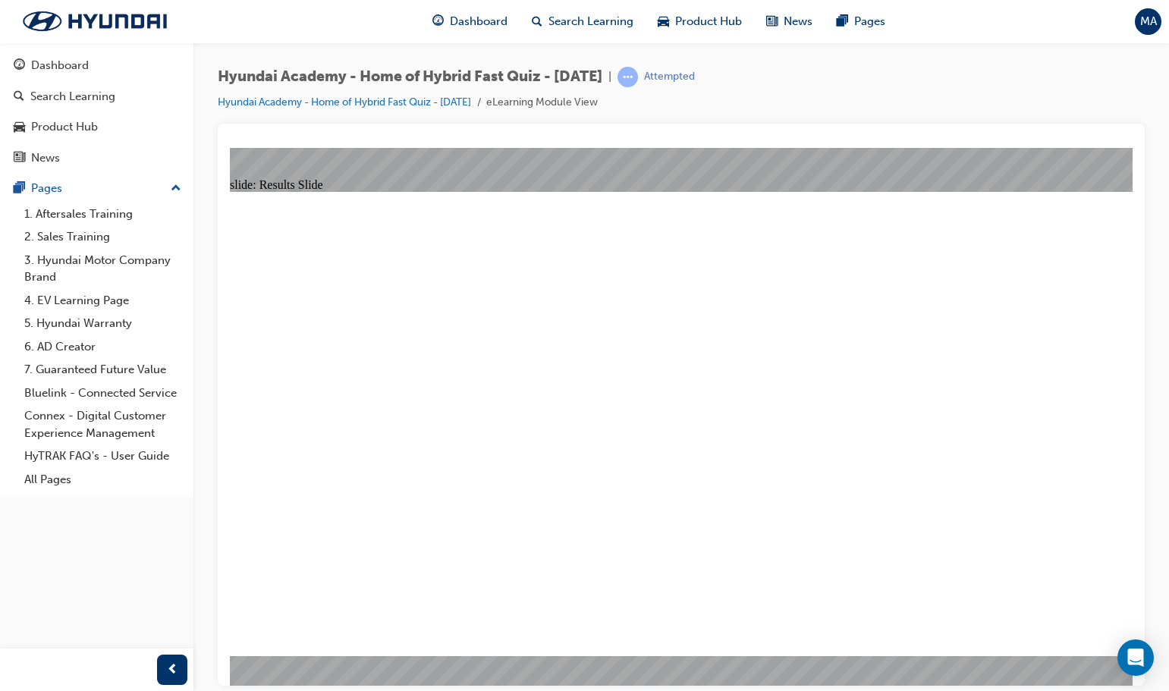
radio input "true"
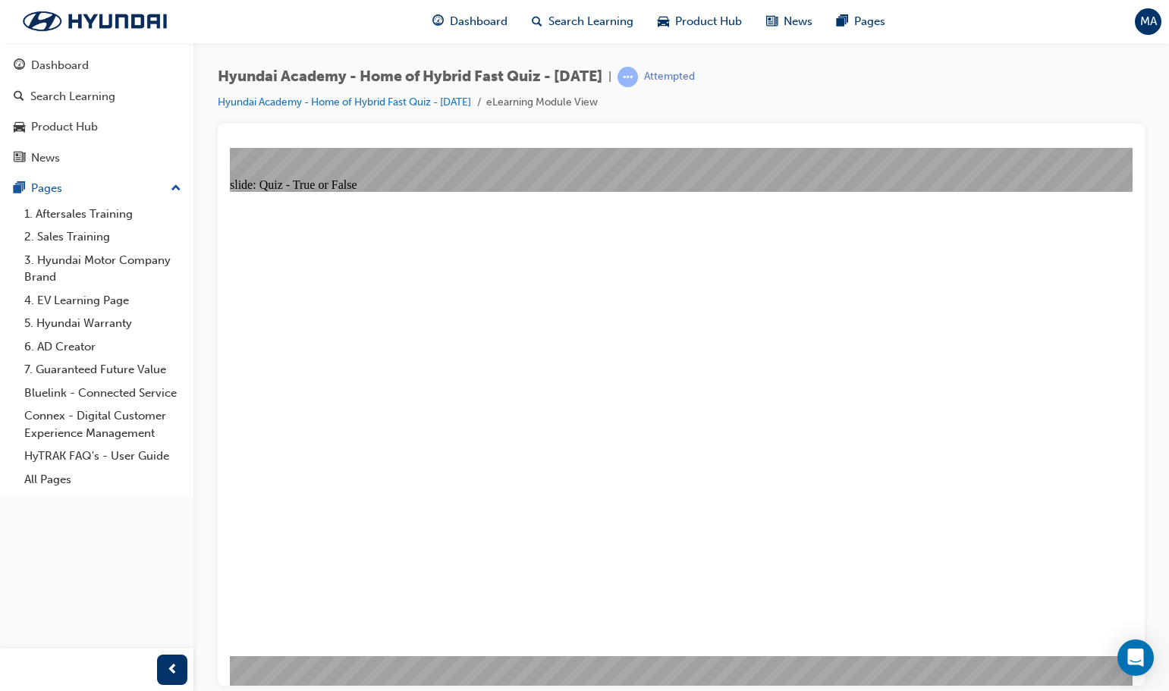
radio input "true"
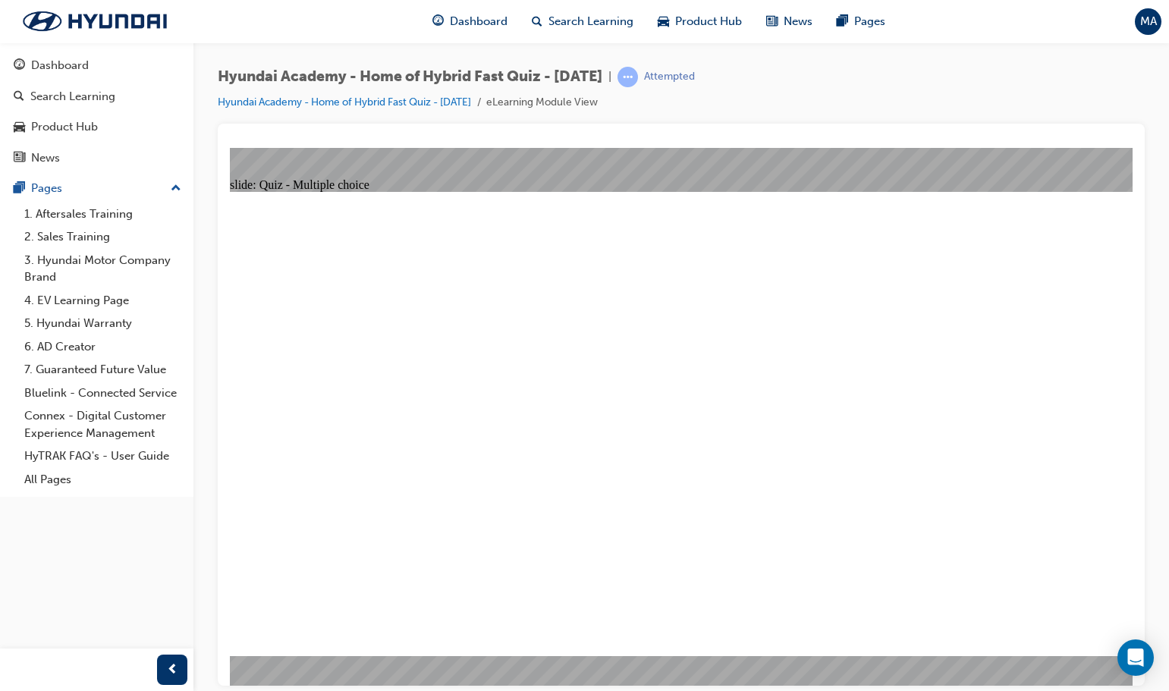
radio input "true"
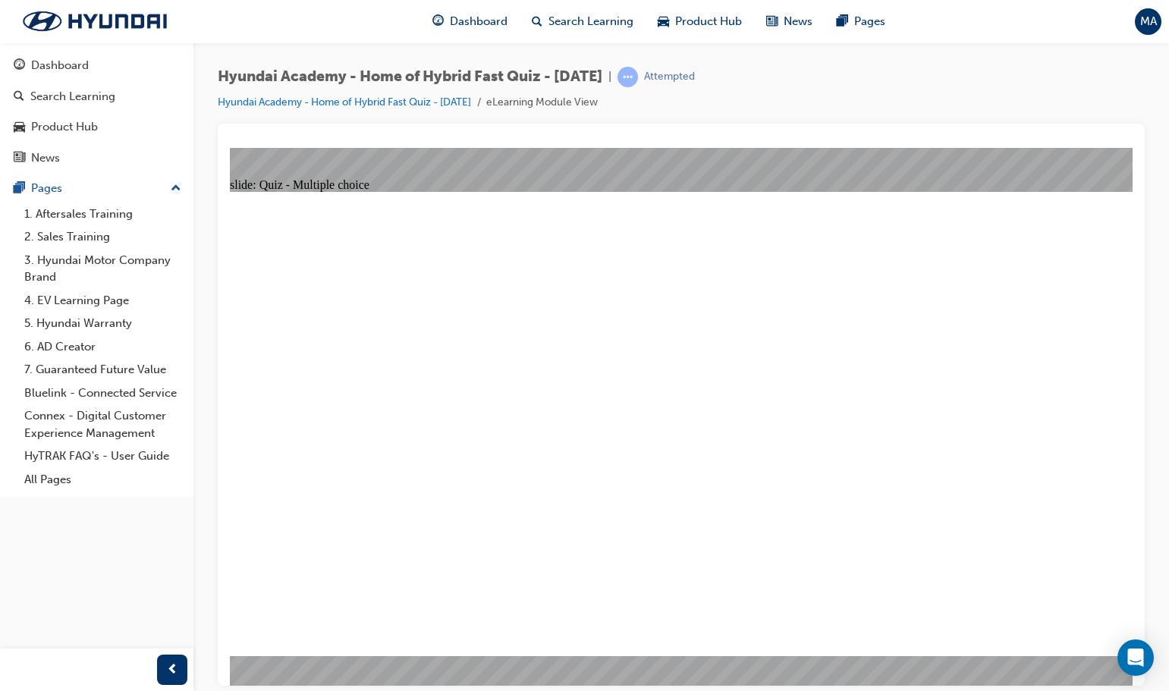
radio input "true"
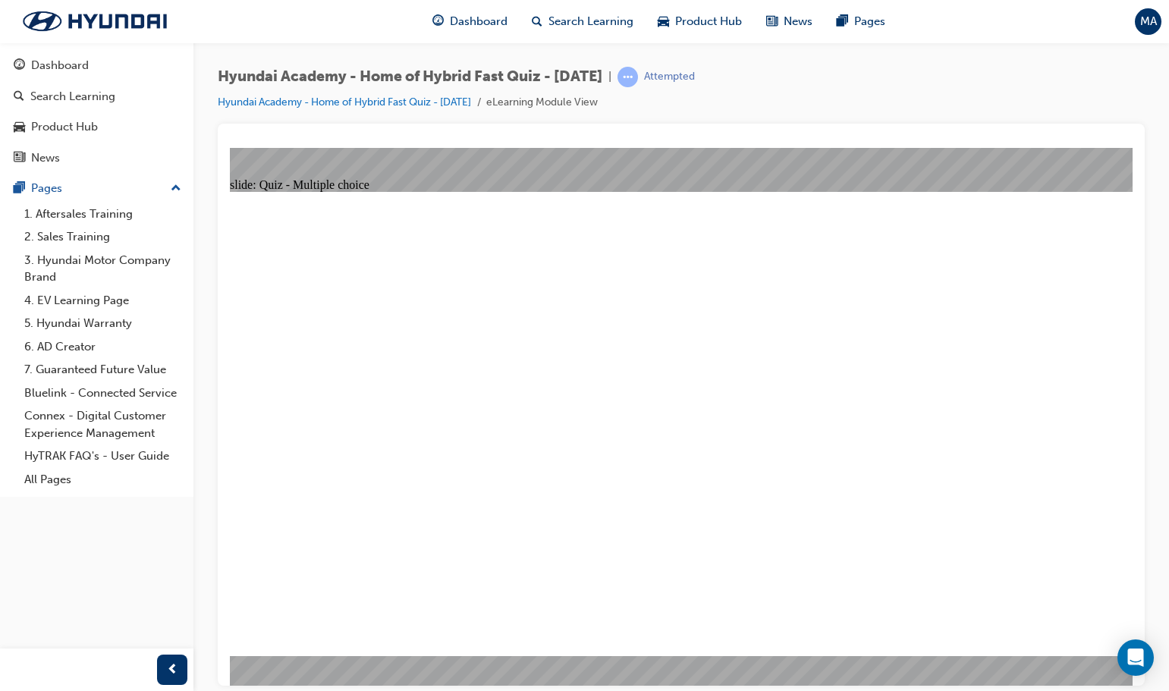
radio input "true"
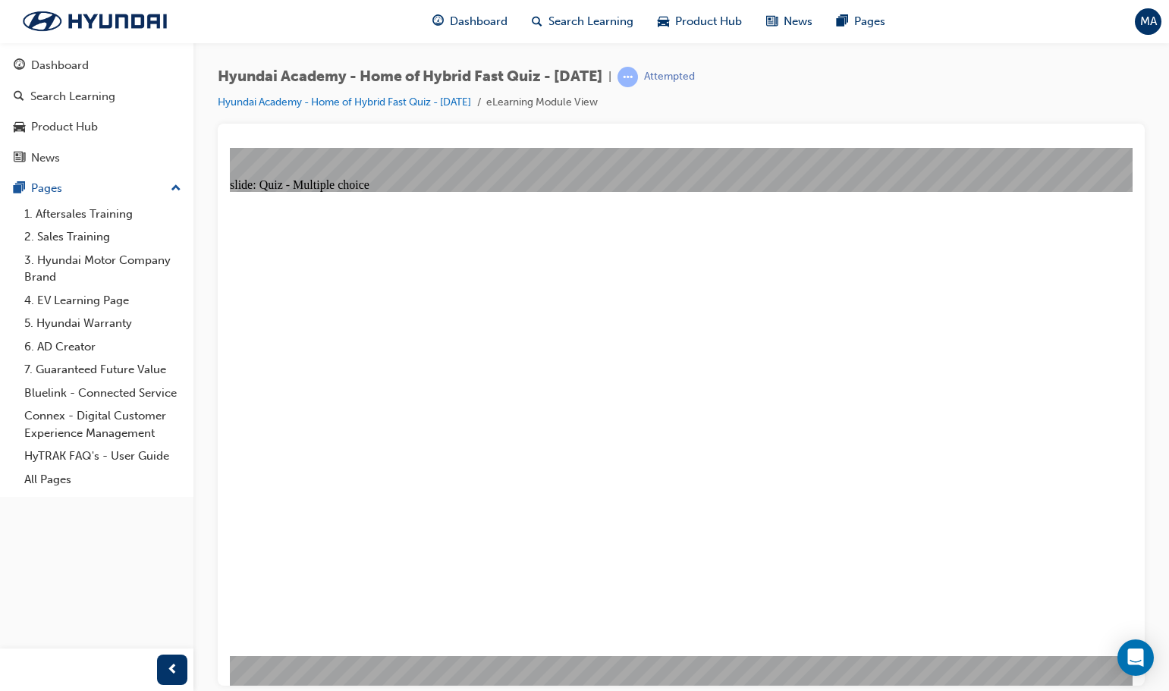
radio input "true"
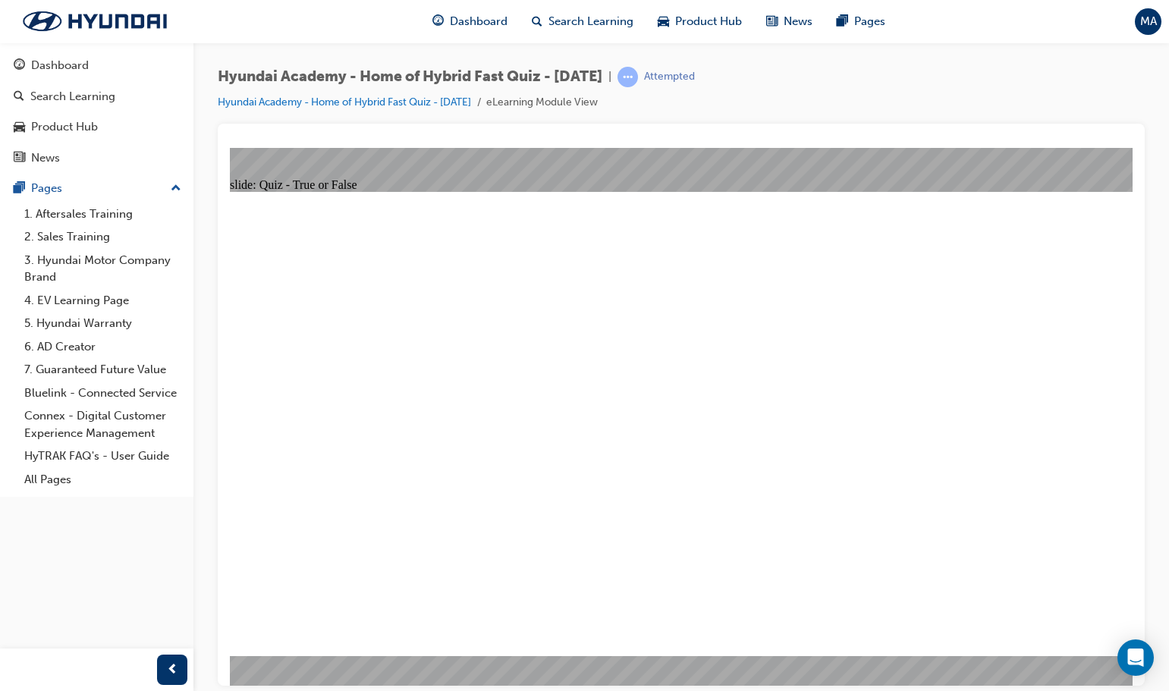
radio input "true"
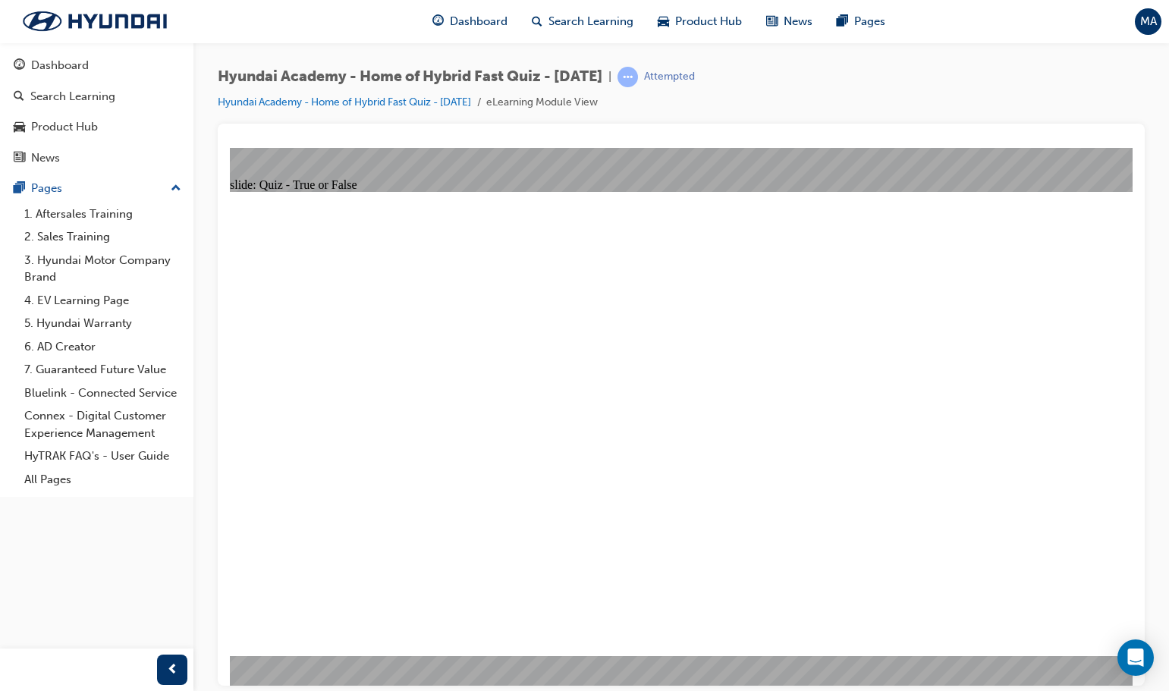
radio input "true"
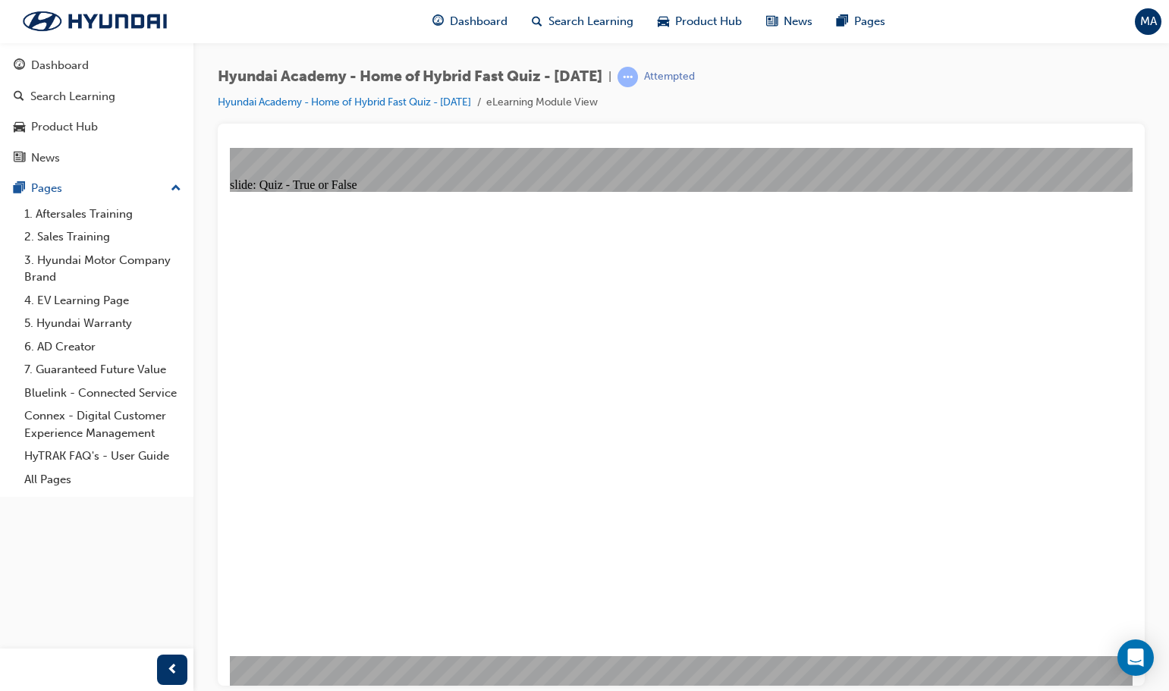
radio input "true"
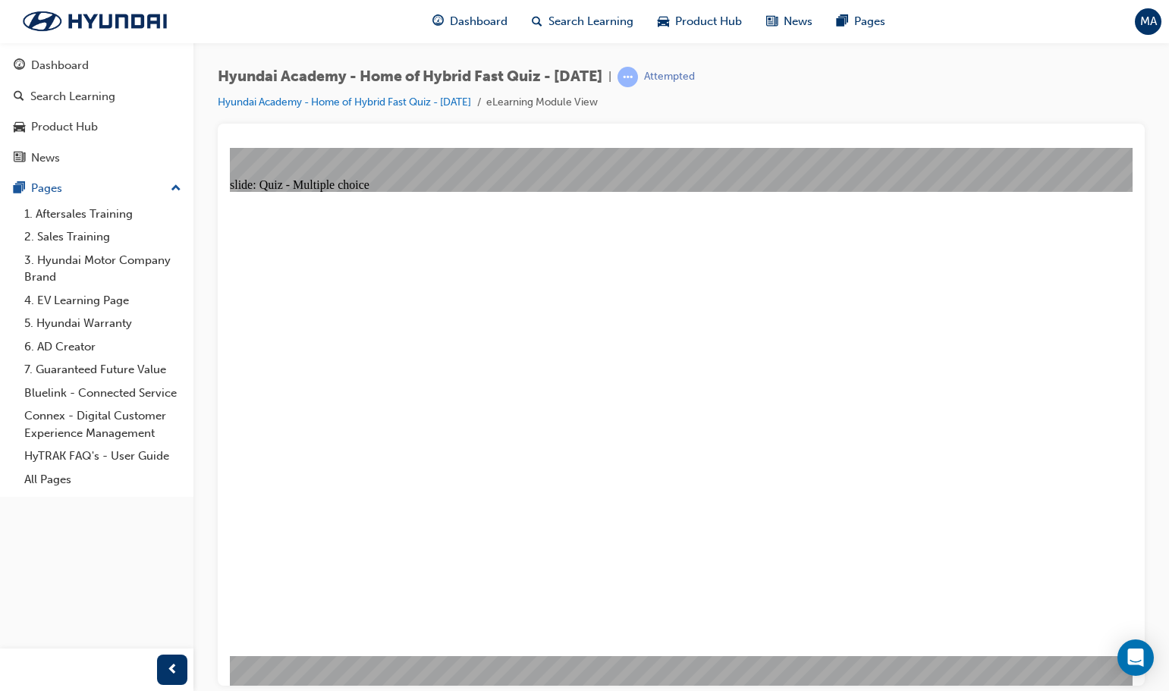
radio input "false"
radio input "true"
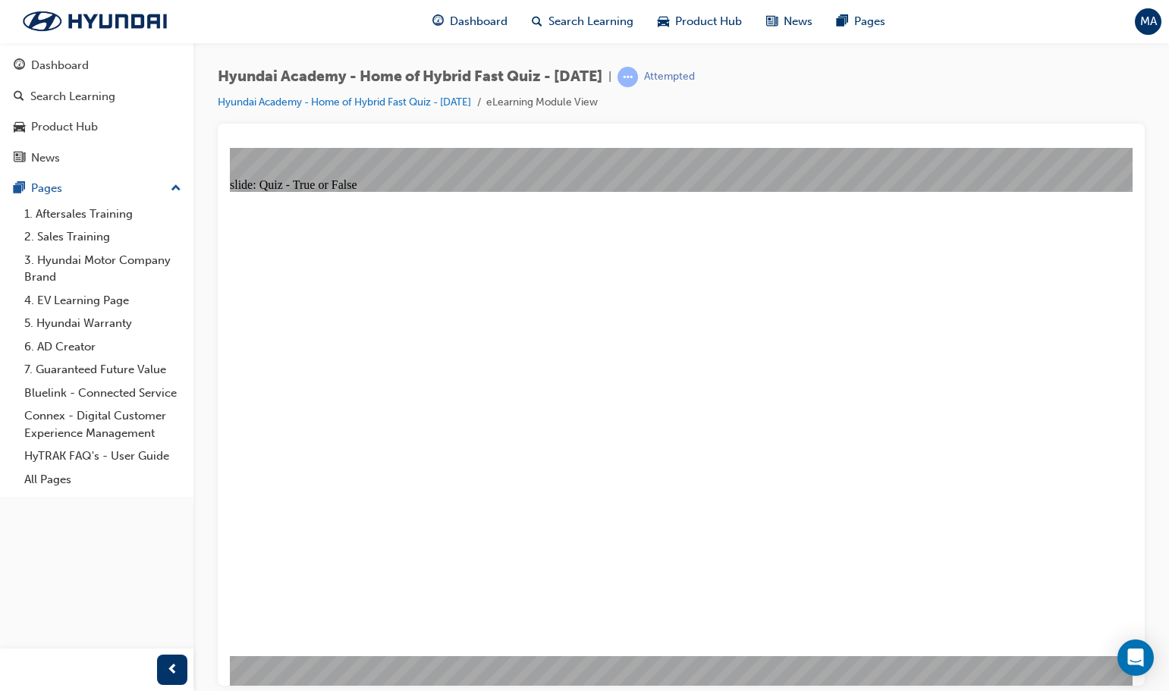
radio input "true"
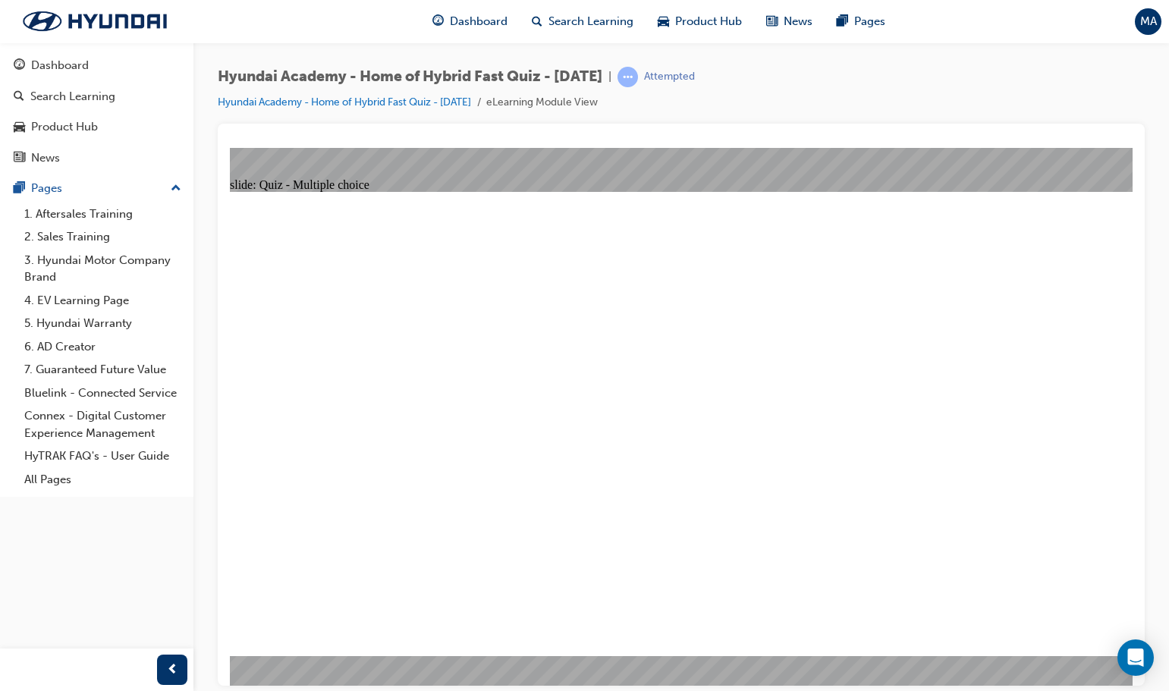
radio input "true"
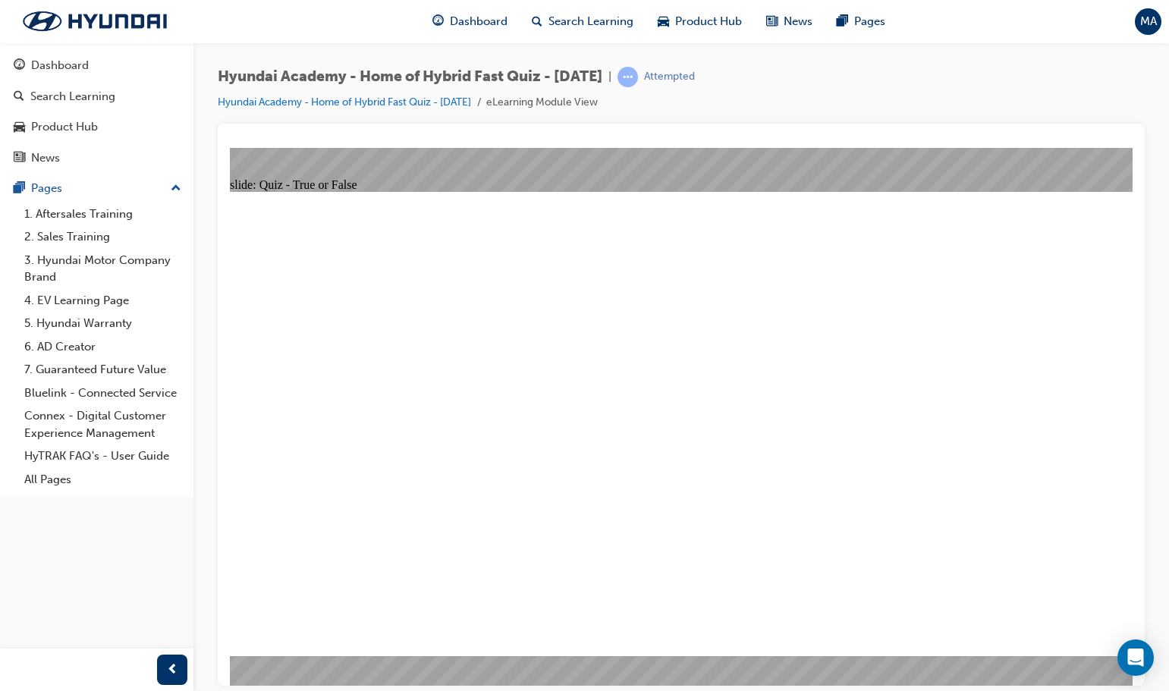
radio input "true"
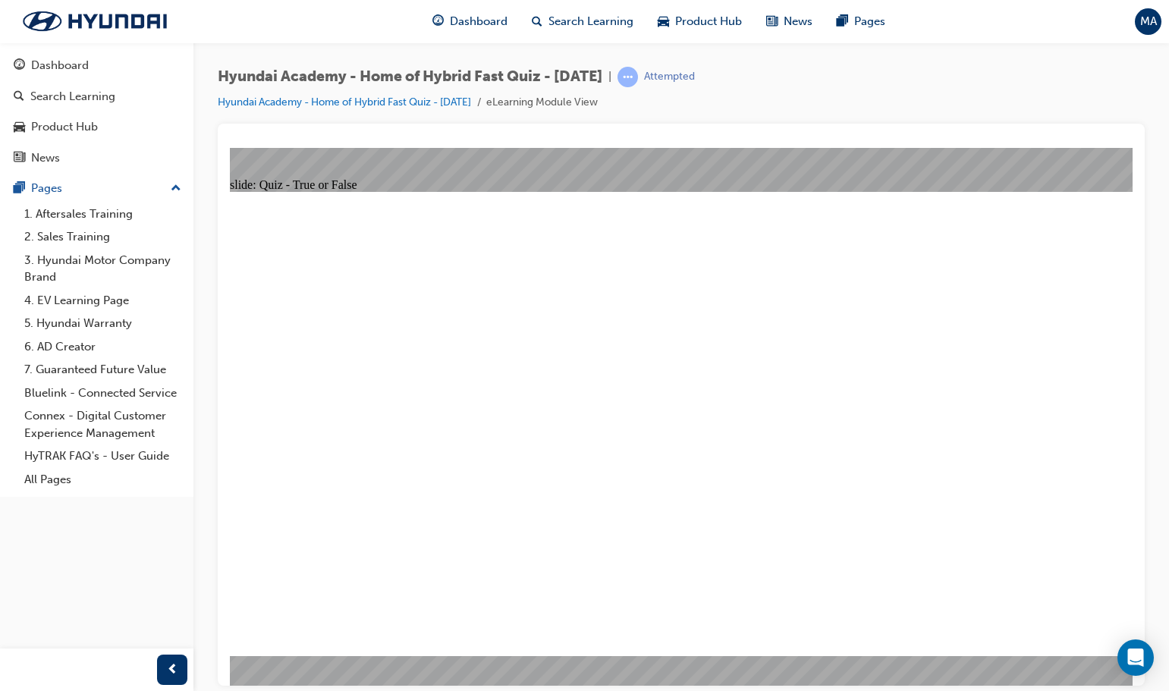
radio input "false"
radio input "true"
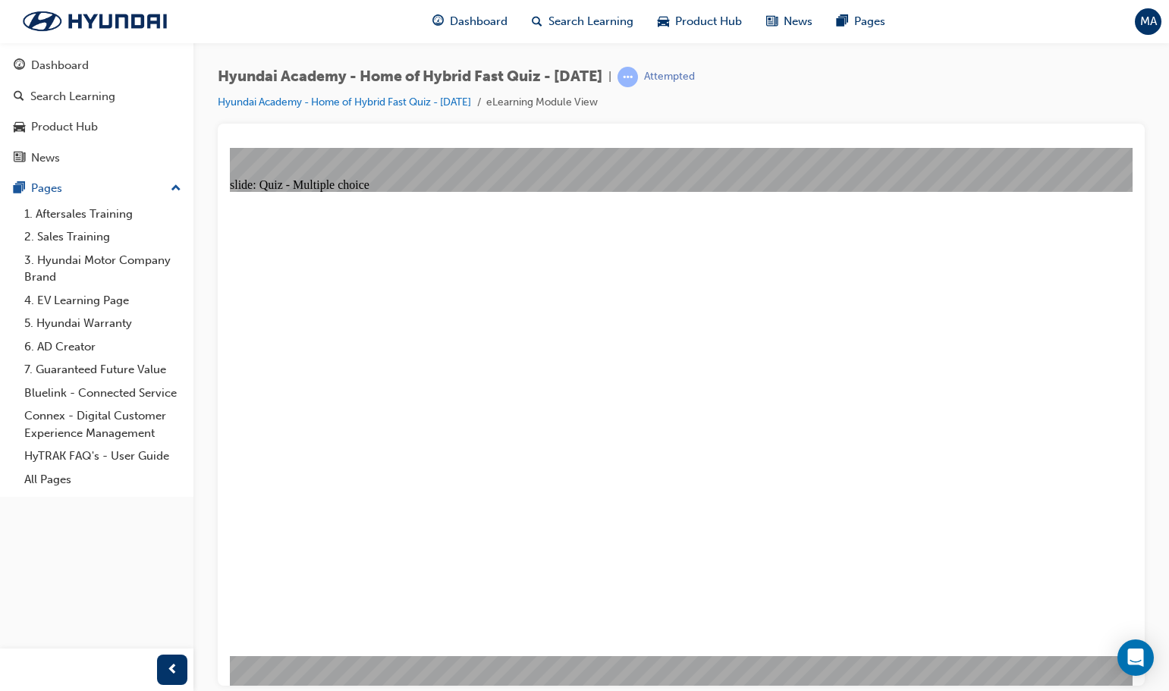
radio input "true"
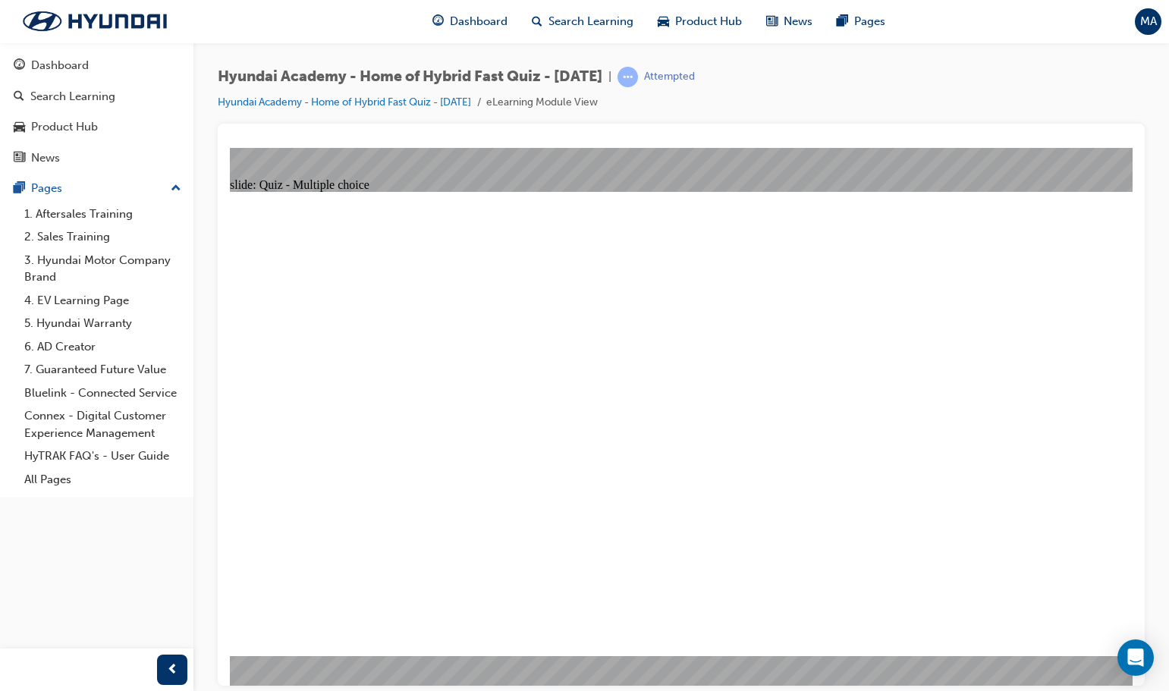
checkbox input "true"
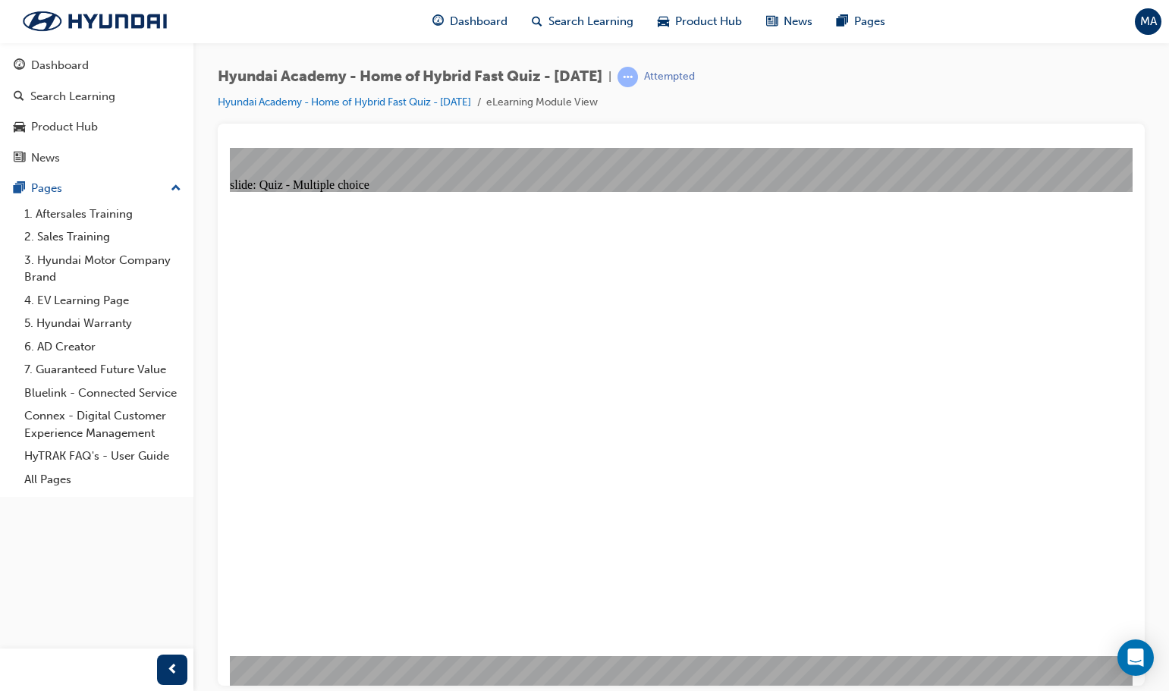
radio input "true"
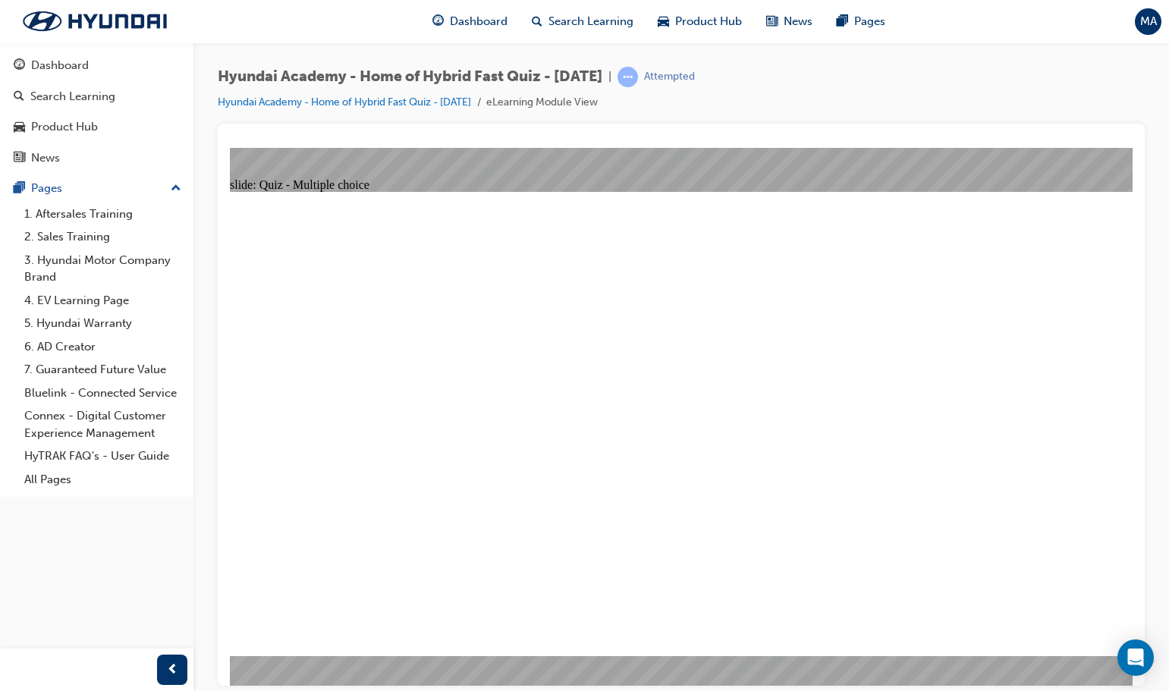
drag, startPoint x: 872, startPoint y: 357, endPoint x: 869, endPoint y: 366, distance: 9.4
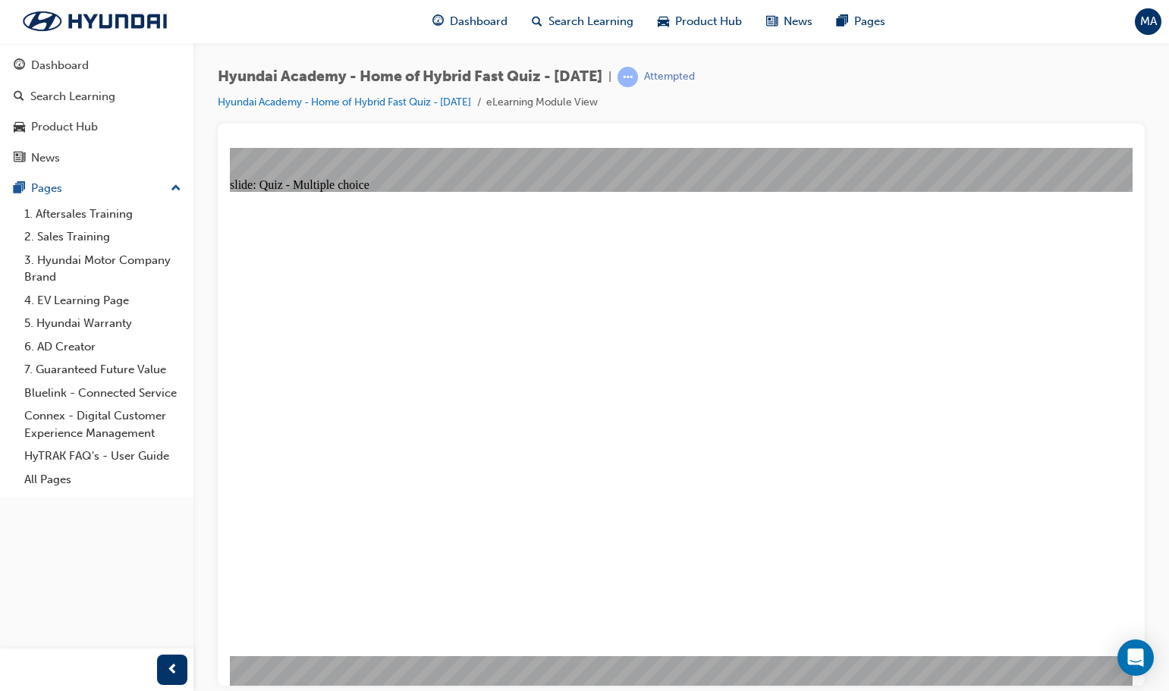
radio input "false"
radio input "true"
click at [481, 23] on span "Dashboard" at bounding box center [479, 21] width 58 height 17
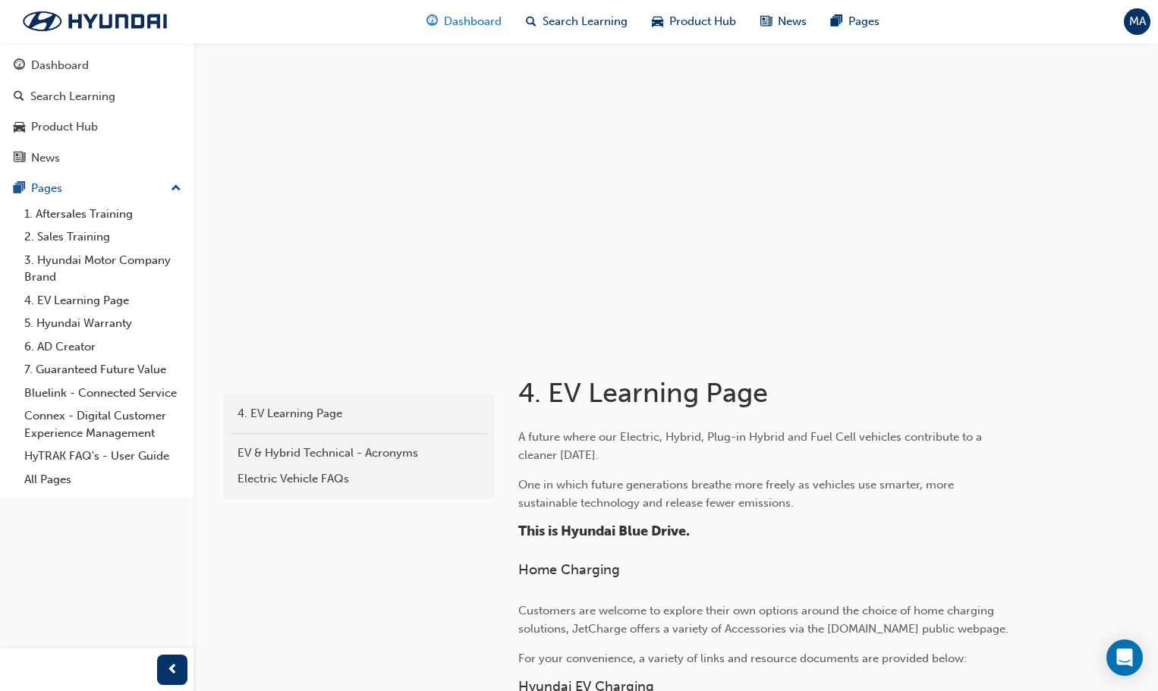
click at [472, 20] on span "Dashboard" at bounding box center [473, 21] width 58 height 17
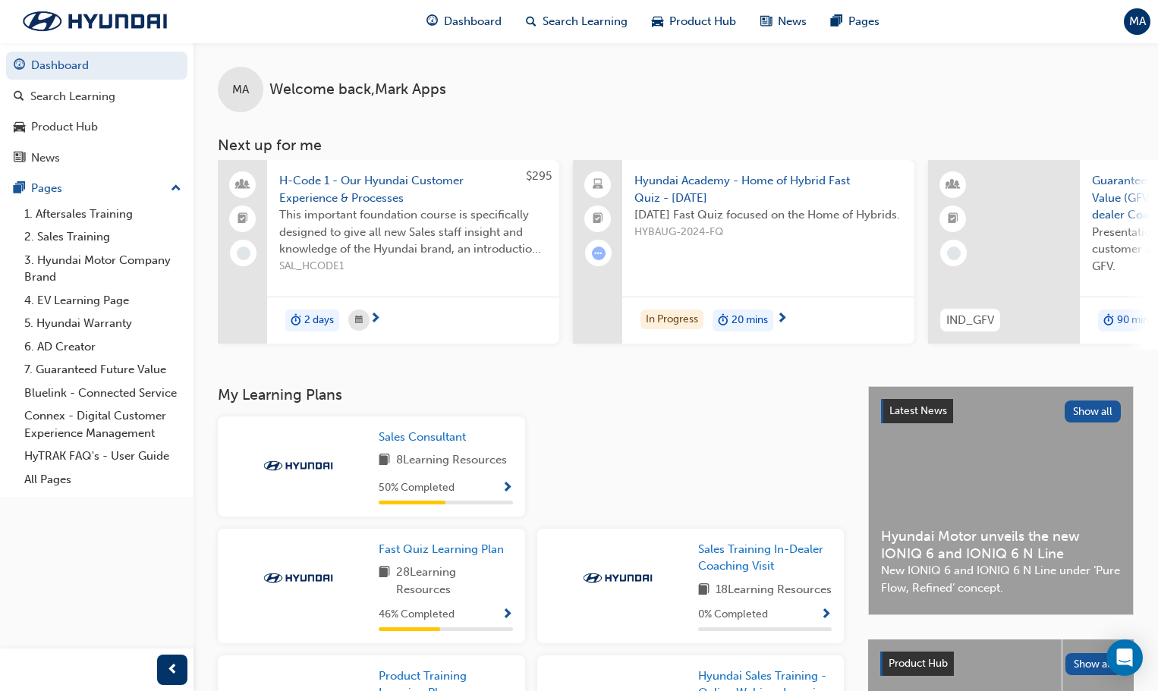
click at [746, 322] on span "20 mins" at bounding box center [749, 320] width 36 height 17
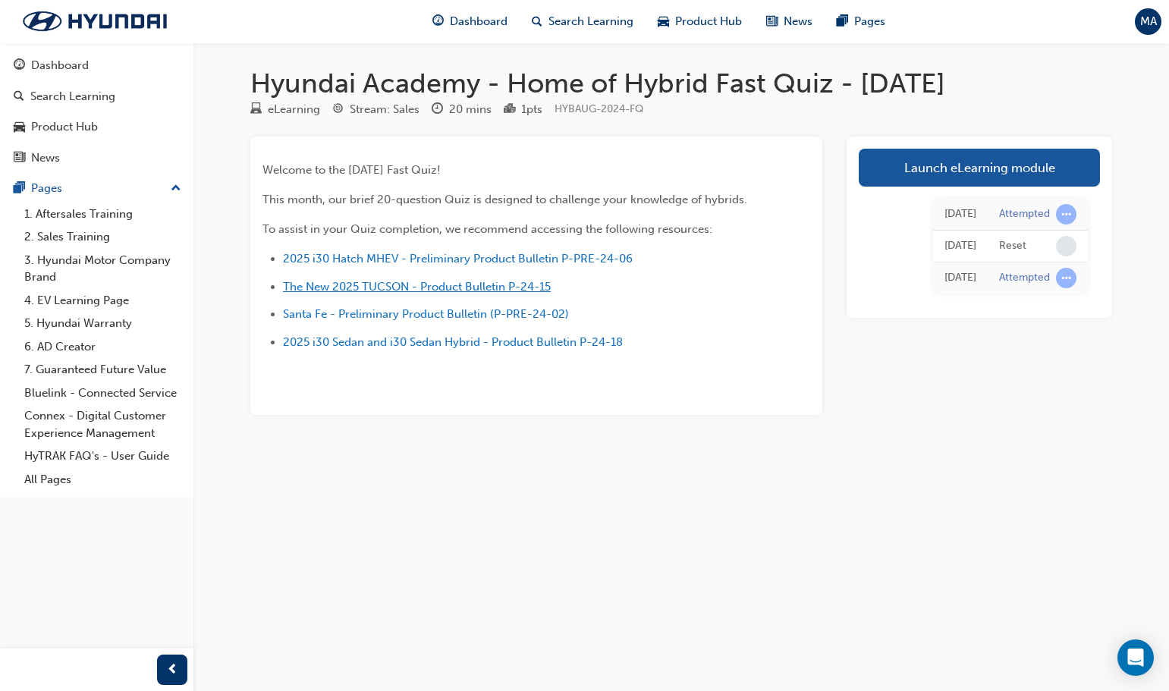
click at [420, 289] on span "The New 2025 TUCSON - Product Bulletin P-24-15" at bounding box center [417, 287] width 268 height 14
click at [359, 287] on span "The New 2025 TUCSON - Product Bulletin P-24-15" at bounding box center [417, 287] width 268 height 14
click at [340, 261] on span "2025 i30 Hatch MHEV - Preliminary Product Bulletin P-PRE-24-06" at bounding box center [458, 259] width 350 height 14
